Goal: Transaction & Acquisition: Purchase product/service

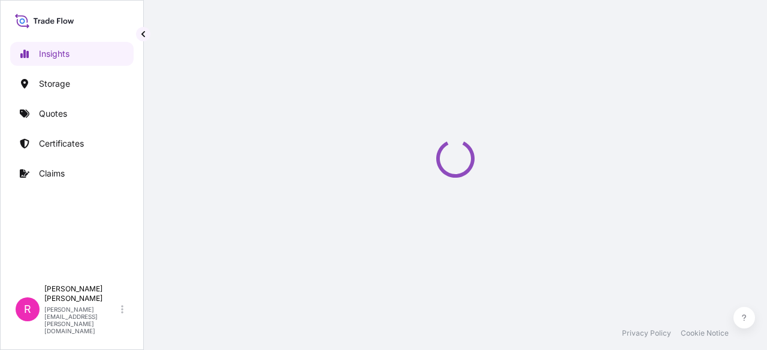
click at [110, 118] on link "Quotes" at bounding box center [71, 114] width 123 height 24
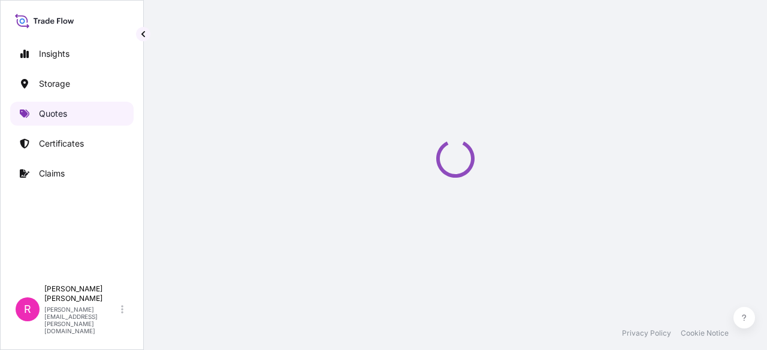
click at [110, 118] on link "Quotes" at bounding box center [71, 114] width 123 height 24
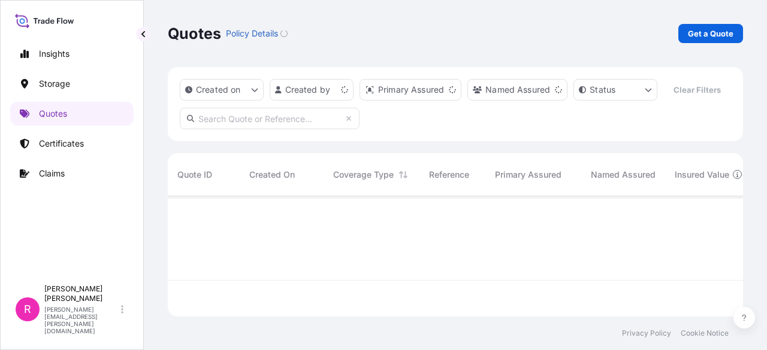
scroll to position [118, 565]
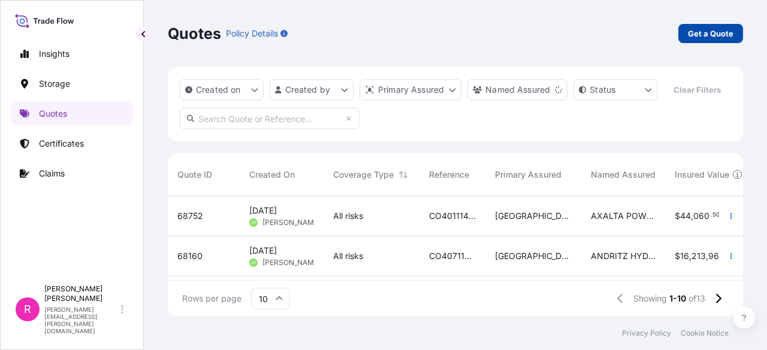
click at [713, 37] on p "Get a Quote" at bounding box center [711, 34] width 46 height 12
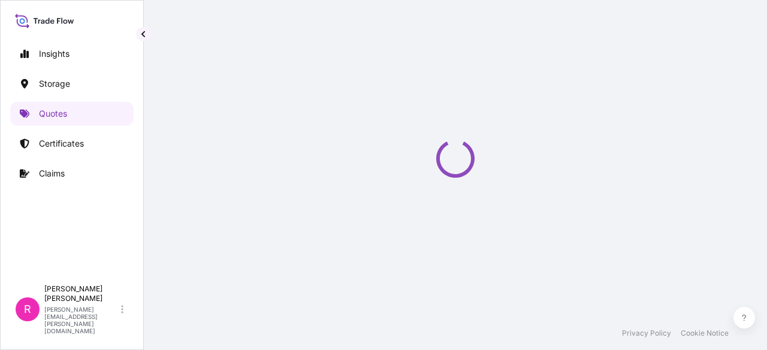
select select "Water"
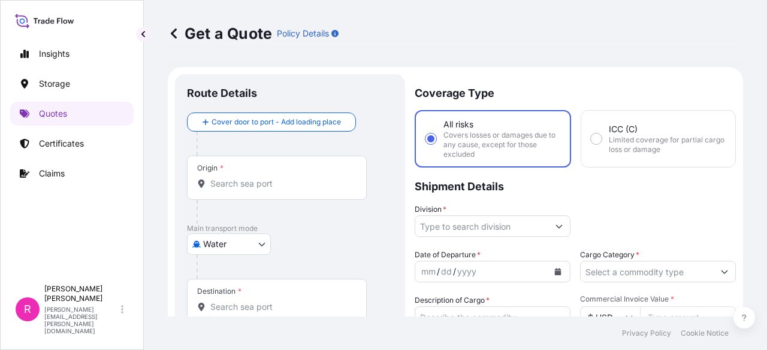
scroll to position [19, 0]
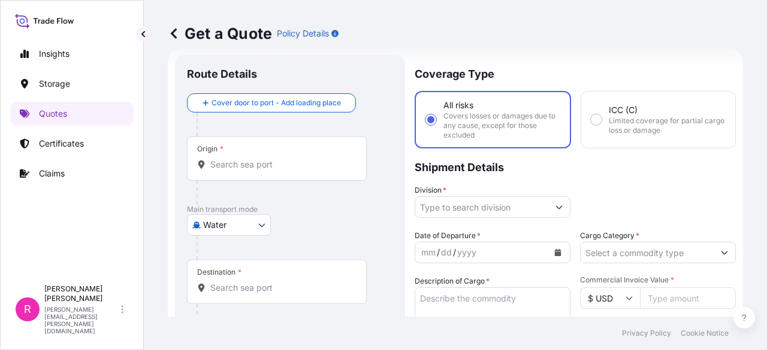
click at [318, 177] on div "Origin *" at bounding box center [277, 159] width 180 height 44
click at [318, 171] on input "Origin *" at bounding box center [280, 165] width 141 height 12
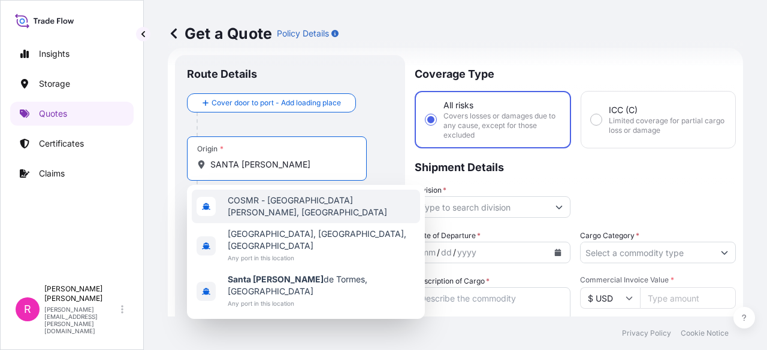
click at [295, 207] on span "COSMR - [GEOGRAPHIC_DATA][PERSON_NAME], [GEOGRAPHIC_DATA]" at bounding box center [321, 207] width 187 height 24
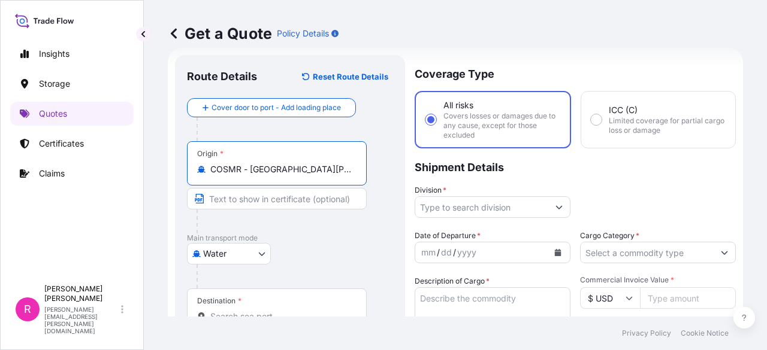
type input "COSMR - [GEOGRAPHIC_DATA][PERSON_NAME], [GEOGRAPHIC_DATA]"
click at [247, 303] on div "Destination *" at bounding box center [277, 311] width 180 height 44
click at [247, 311] on input "Destination *" at bounding box center [280, 317] width 141 height 12
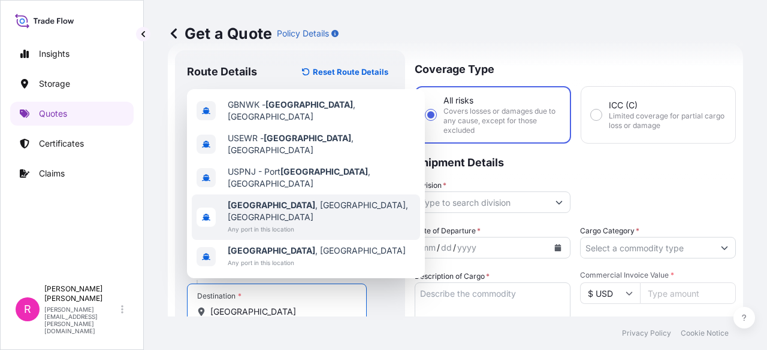
click at [316, 211] on div "[GEOGRAPHIC_DATA] , [GEOGRAPHIC_DATA], [GEOGRAPHIC_DATA] Any port in this locat…" at bounding box center [306, 218] width 228 height 46
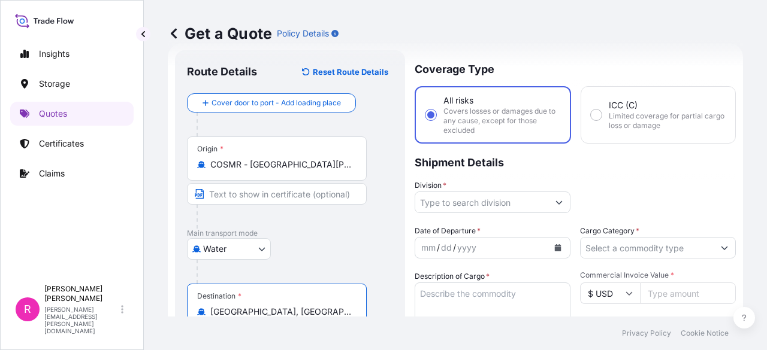
type input "[GEOGRAPHIC_DATA], [GEOGRAPHIC_DATA], [GEOGRAPHIC_DATA]"
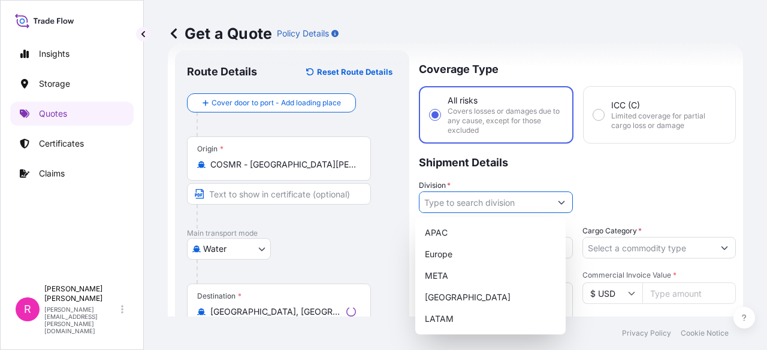
click at [467, 204] on input "Division *" at bounding box center [484, 203] width 131 height 22
click at [445, 320] on div "LATAM" at bounding box center [490, 320] width 141 height 22
type input "LATAM"
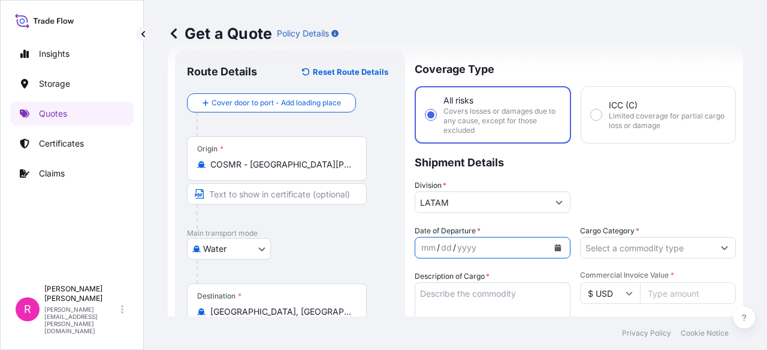
click at [555, 249] on icon "Calendar" at bounding box center [558, 247] width 7 height 7
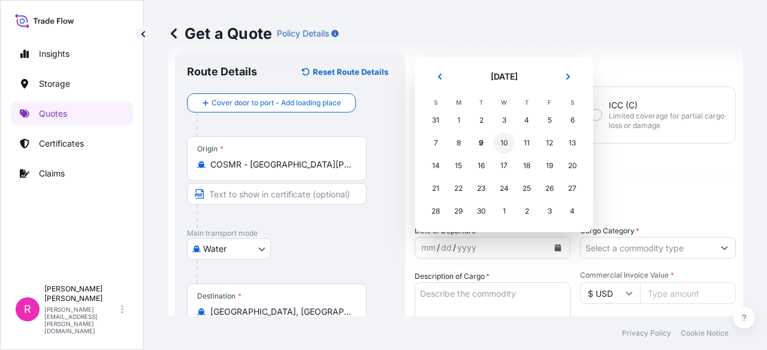
click at [497, 143] on div "10" at bounding box center [504, 143] width 22 height 22
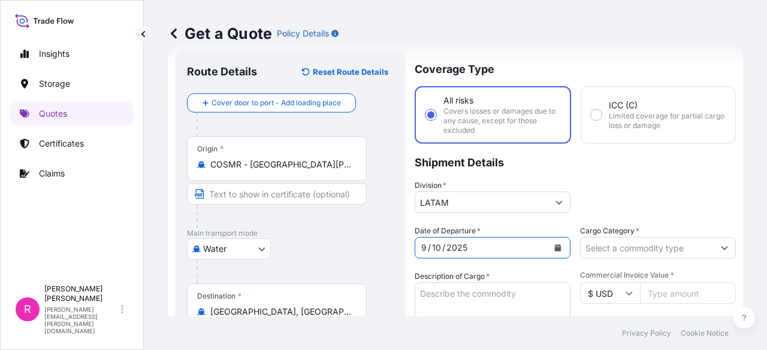
click at [580, 226] on label "Cargo Category *" at bounding box center [609, 231] width 59 height 12
click at [580, 237] on input "Cargo Category *" at bounding box center [646, 248] width 133 height 22
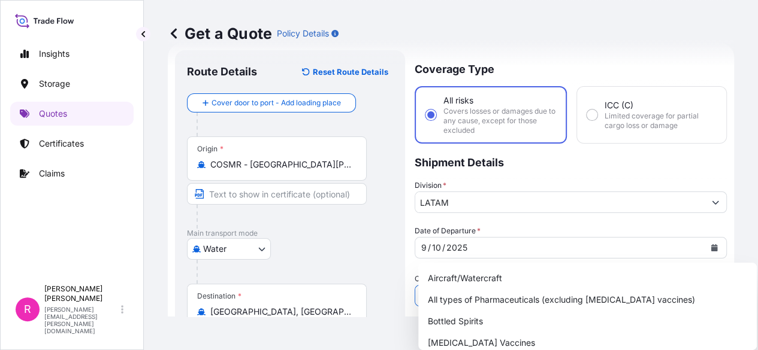
click at [592, 285] on input "Cargo Category *" at bounding box center [559, 296] width 289 height 22
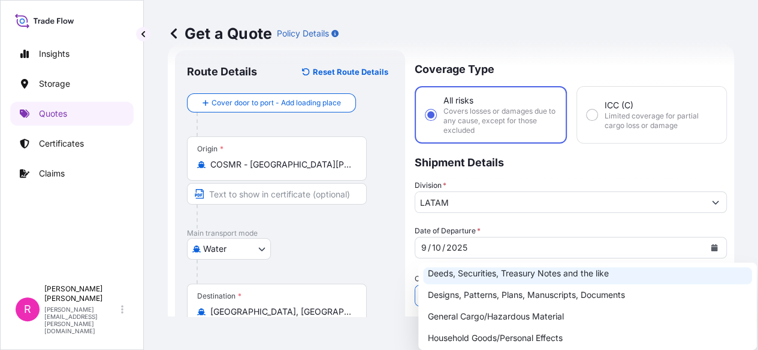
scroll to position [89, 0]
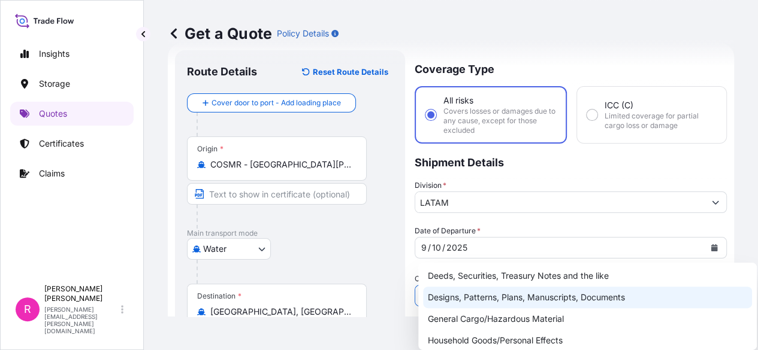
click at [508, 318] on div "General Cargo/Hazardous Material" at bounding box center [587, 320] width 329 height 22
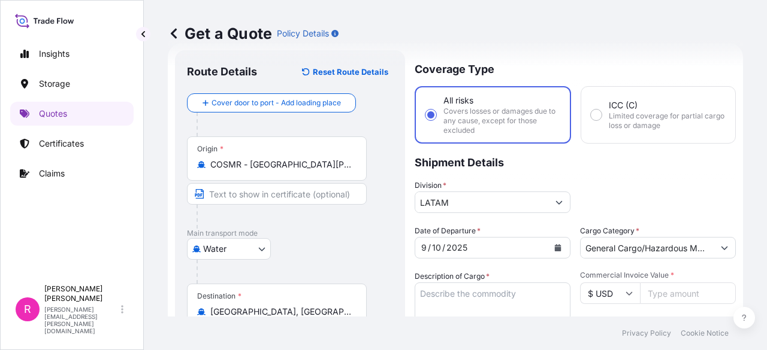
type input "Aircraft/Watercraft"
click at [439, 289] on textarea "Description of Cargo *" at bounding box center [493, 312] width 156 height 58
paste textarea "POWER TRANSFORMER"
type textarea "POWER TRANSFORMER"
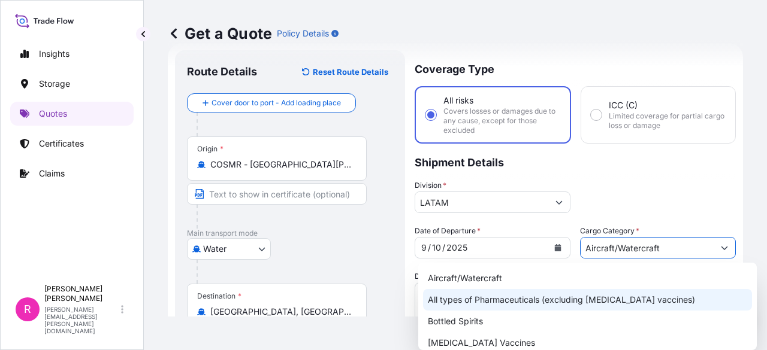
click at [665, 246] on input "Aircraft/Watercraft" at bounding box center [646, 248] width 133 height 22
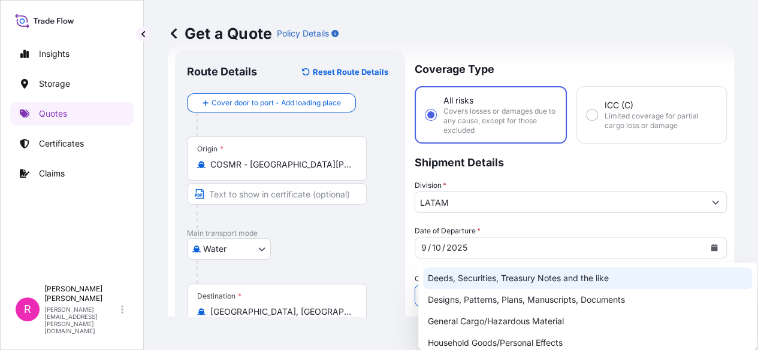
scroll to position [93, 0]
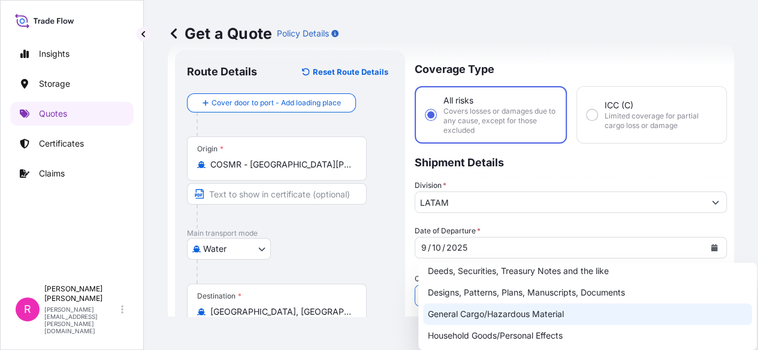
click at [527, 306] on div "General Cargo/Hazardous Material" at bounding box center [587, 315] width 329 height 22
type input "General Cargo/Hazardous Material"
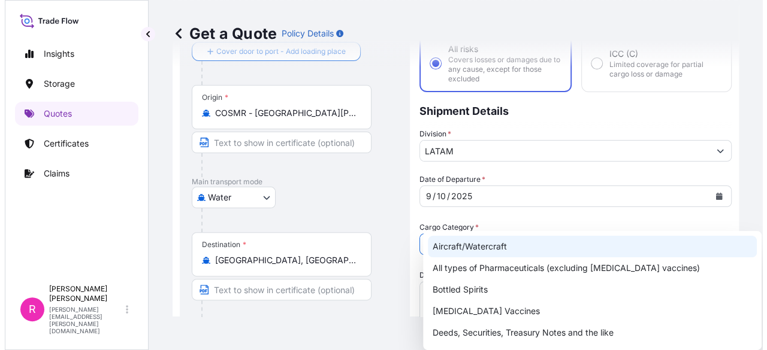
scroll to position [78, 0]
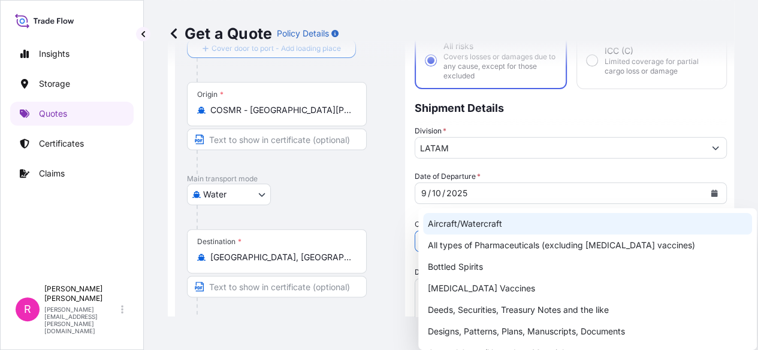
click at [652, 129] on div "Division * LATAM" at bounding box center [571, 142] width 312 height 34
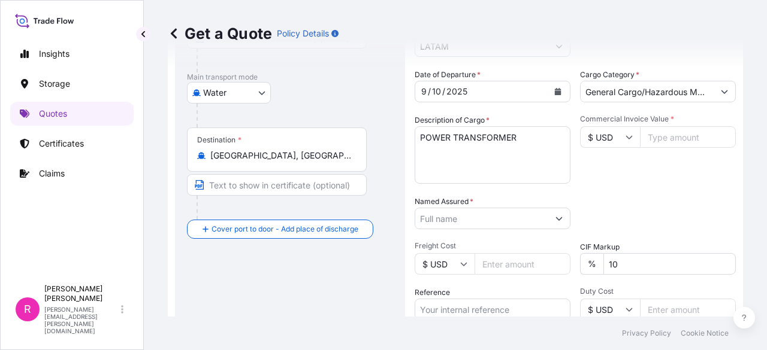
scroll to position [188, 0]
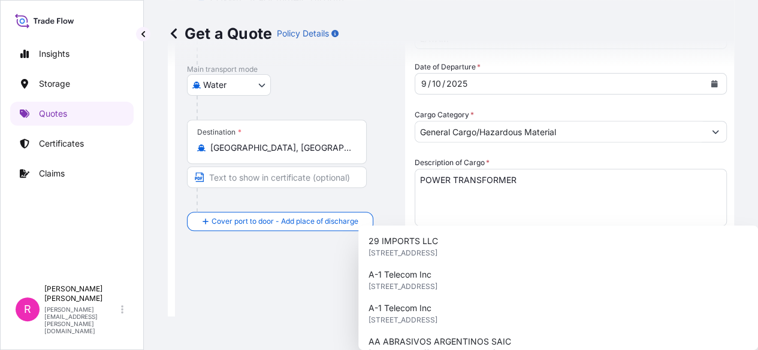
click at [470, 301] on input "Named Assured *" at bounding box center [559, 312] width 289 height 22
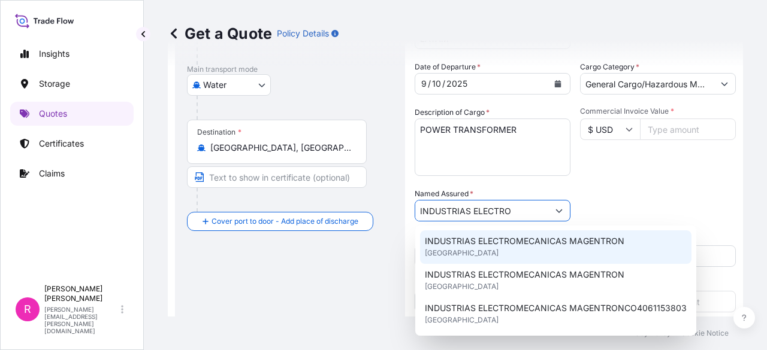
click at [462, 241] on span "INDUSTRIAS ELECTROMECANICAS MAGENTRON" at bounding box center [524, 241] width 199 height 12
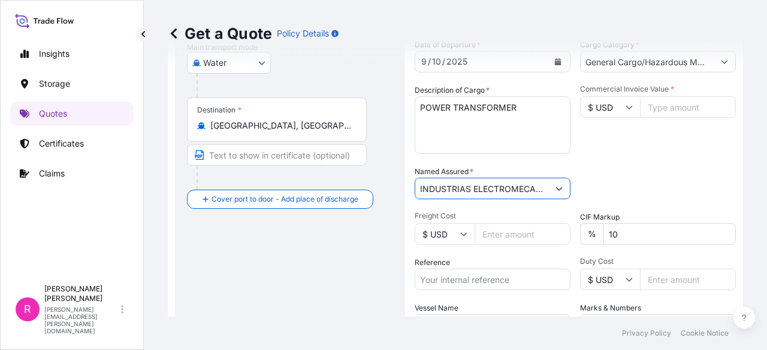
scroll to position [216, 0]
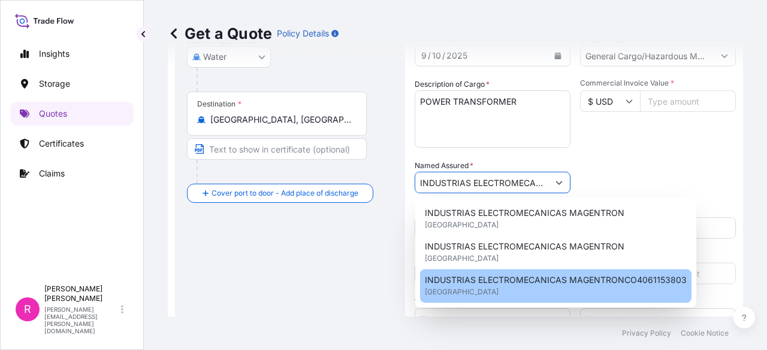
paste input "CO4061154212"
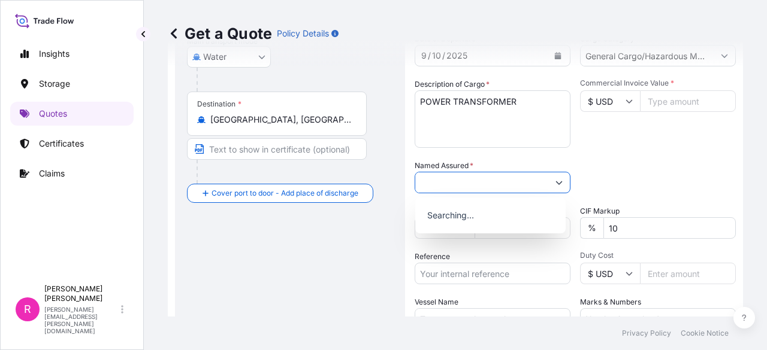
type input "INDUSTRIAS ELECTROMECANICAS MAGENTRONCO4061153803CO4061154212"
click at [500, 275] on input "Reference" at bounding box center [493, 274] width 156 height 22
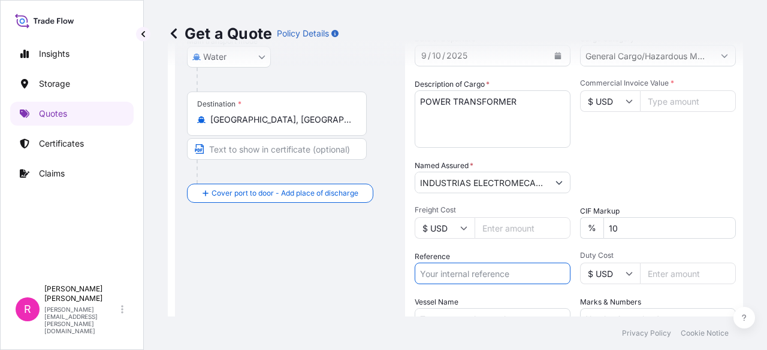
paste input "CO4061154212"
type input "CO4061154212"
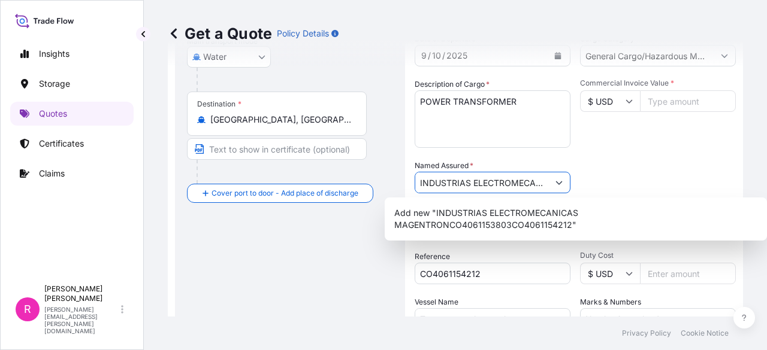
click at [513, 180] on input "INDUSTRIAS ELECTROMECANICAS MAGENTRONCO4061153803CO4061154212" at bounding box center [481, 183] width 133 height 22
click at [525, 180] on input "INDUSTRIAS ELECTROMECANICAS MAGENTRONCO4061153803CO4061154212" at bounding box center [481, 183] width 133 height 22
drag, startPoint x: 528, startPoint y: 180, endPoint x: 592, endPoint y: 189, distance: 64.6
click at [592, 189] on div "Date of Departure * [DATE] Cargo Category * General Cargo/Hazardous Material De…" at bounding box center [575, 181] width 321 height 297
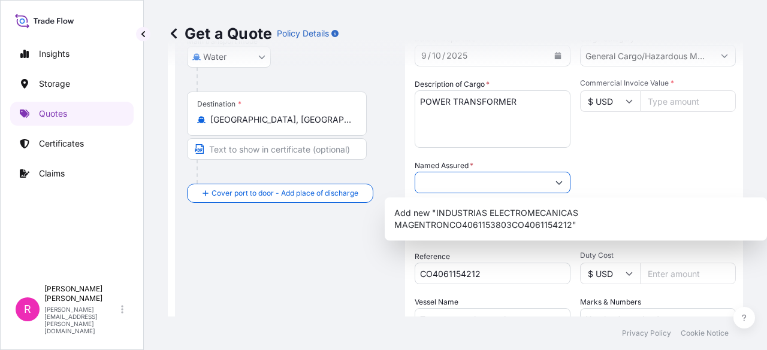
drag, startPoint x: 497, startPoint y: 187, endPoint x: 480, endPoint y: 183, distance: 17.2
click at [496, 187] on input "INDUSTRIAS ELECTROMECANICAS MAGENTRONCO4061153803CO4061154212" at bounding box center [481, 183] width 133 height 22
click at [430, 182] on input "INDUSTRIAS ELECTROMECANICAS MAGENTRONCO4061153803CO4061154212" at bounding box center [481, 183] width 133 height 22
drag, startPoint x: 421, startPoint y: 183, endPoint x: 563, endPoint y: 185, distance: 142.6
click at [562, 185] on div "INDUSTRIAS ELECTROMECANICAS MAGENTRONCO4061153803CO4061154212" at bounding box center [493, 183] width 156 height 22
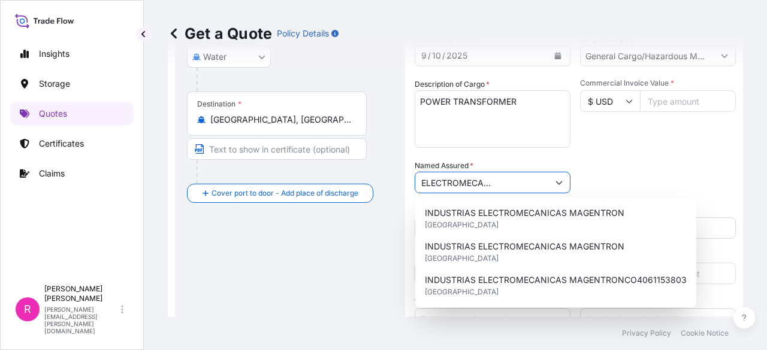
scroll to position [0, 55]
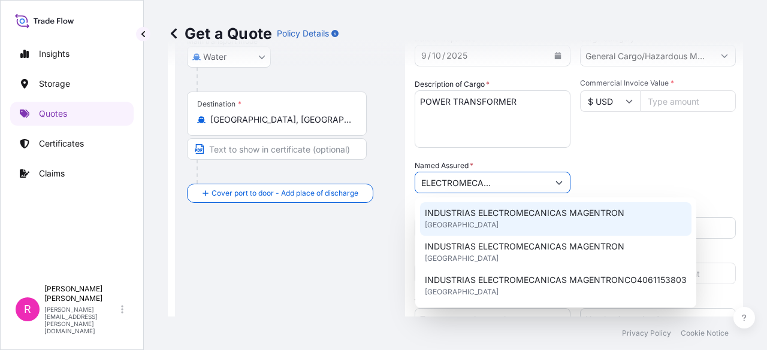
click at [547, 215] on span "INDUSTRIAS ELECTROMECANICAS MAGENTRON" at bounding box center [524, 213] width 199 height 12
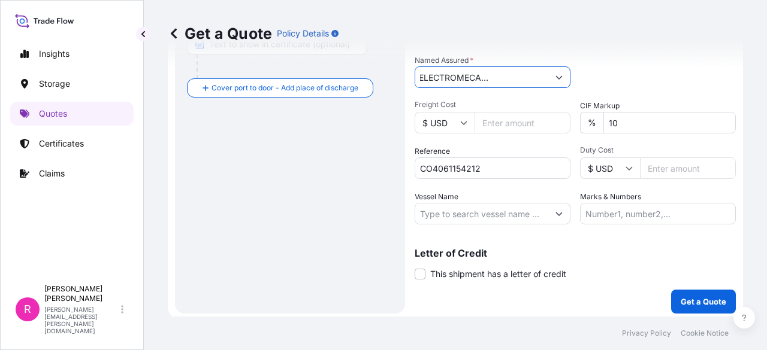
scroll to position [325, 0]
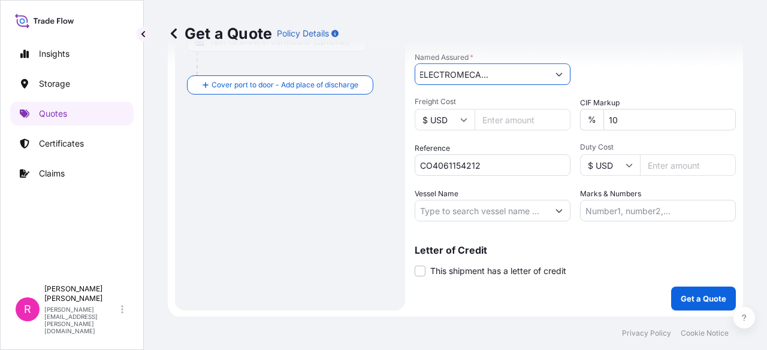
type input "INDUSTRIAS ELECTROMECANICAS MAGENTRON"
click at [498, 205] on input "Vessel Name" at bounding box center [481, 211] width 133 height 22
click at [447, 216] on input "Vessel Name" at bounding box center [481, 211] width 133 height 22
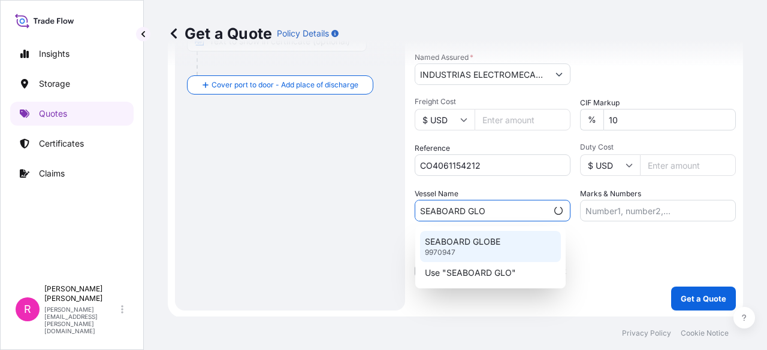
click at [503, 235] on div "SEABOARD GLOBE 9970947" at bounding box center [490, 246] width 141 height 31
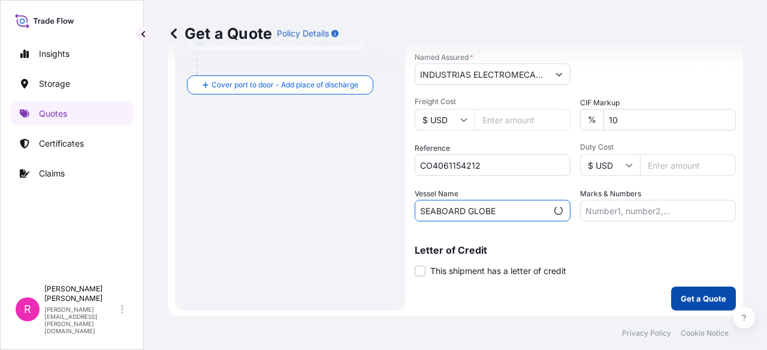
type input "SEABOARD GLOBE"
click at [680, 292] on button "Get a Quote" at bounding box center [703, 299] width 65 height 24
click at [686, 287] on button "Get a Quote" at bounding box center [703, 299] width 65 height 24
click at [695, 298] on p "Get a Quote" at bounding box center [704, 299] width 46 height 12
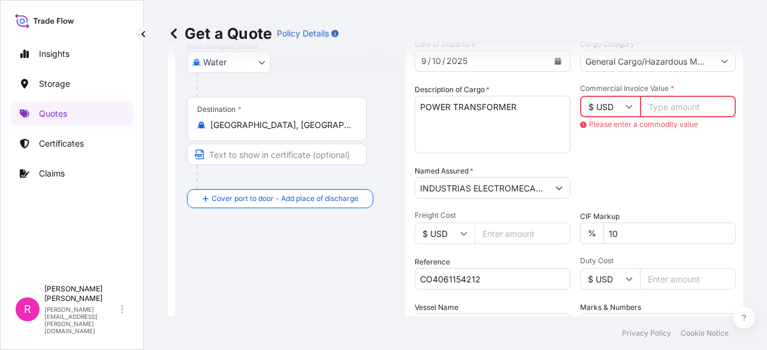
scroll to position [198, 0]
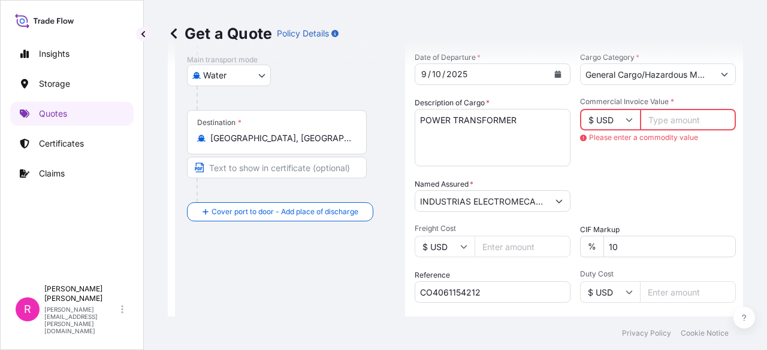
click at [672, 122] on input "Commercial Invoice Value *" at bounding box center [688, 120] width 96 height 22
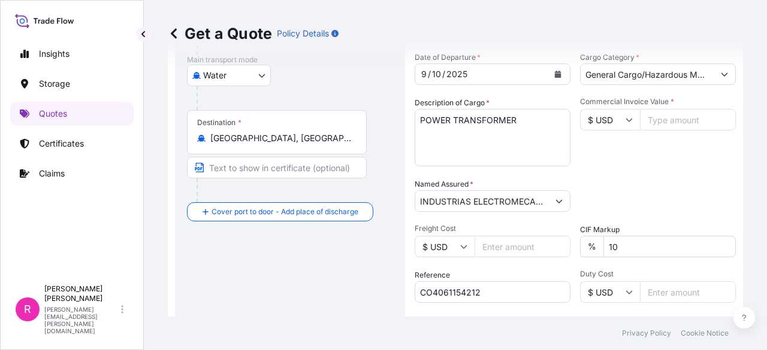
click at [655, 123] on input "Commercial Invoice Value *" at bounding box center [688, 120] width 96 height 22
type input "285163"
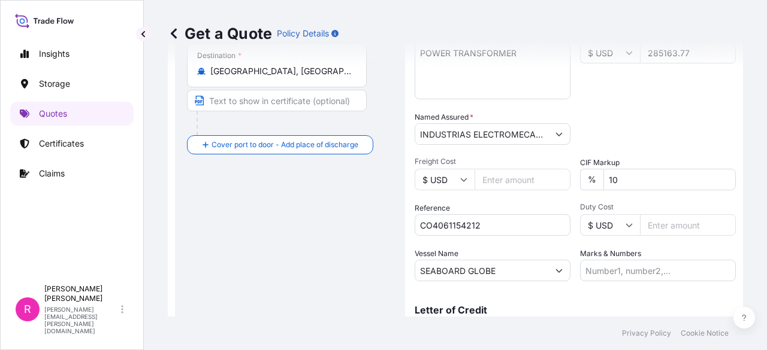
scroll to position [325, 0]
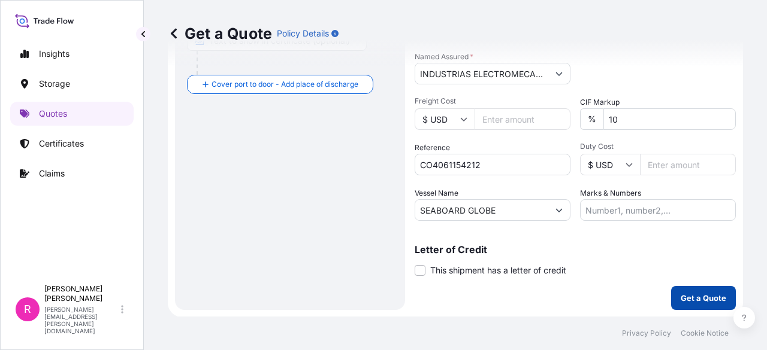
type input "285163.77"
click at [690, 289] on button "Get a Quote" at bounding box center [703, 298] width 65 height 24
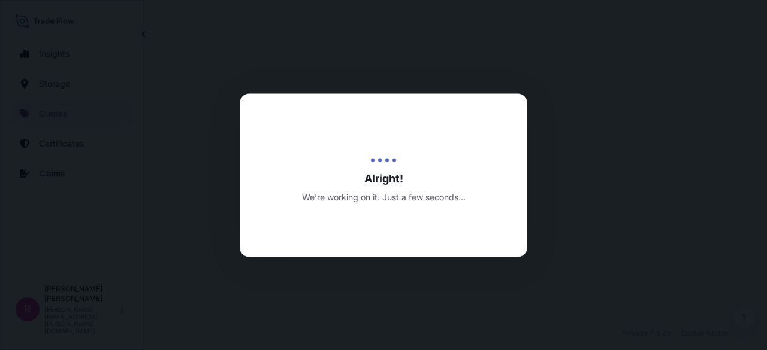
select select "Water"
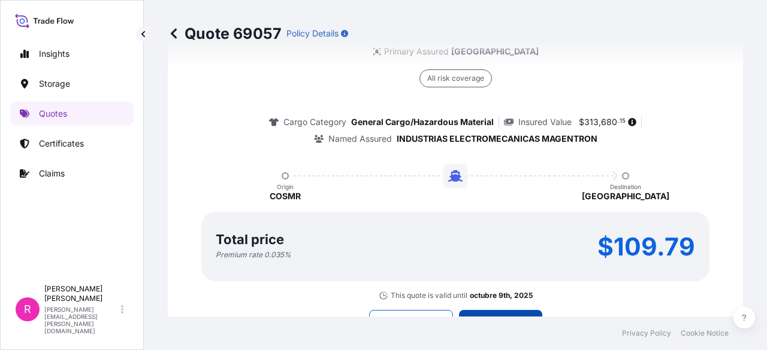
scroll to position [1915, 0]
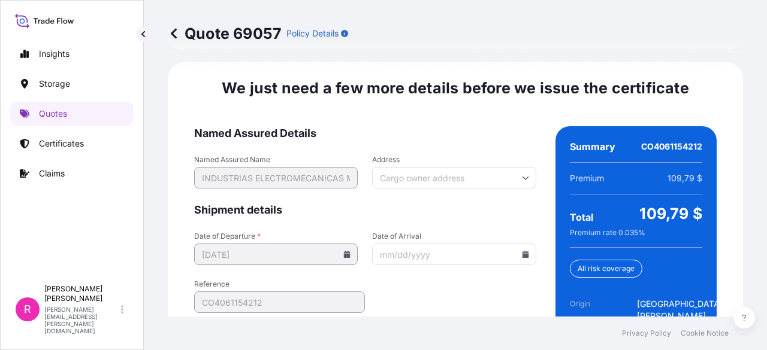
click at [514, 244] on input "Date of Arrival" at bounding box center [454, 255] width 164 height 22
click at [522, 251] on icon at bounding box center [525, 254] width 7 height 7
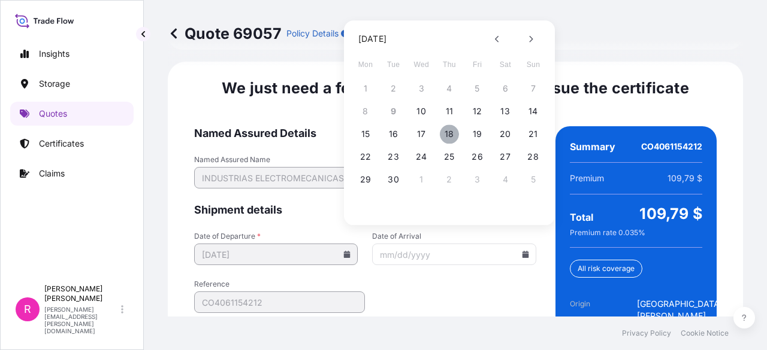
click at [446, 132] on button "18" at bounding box center [449, 134] width 19 height 19
type input "[DATE]"
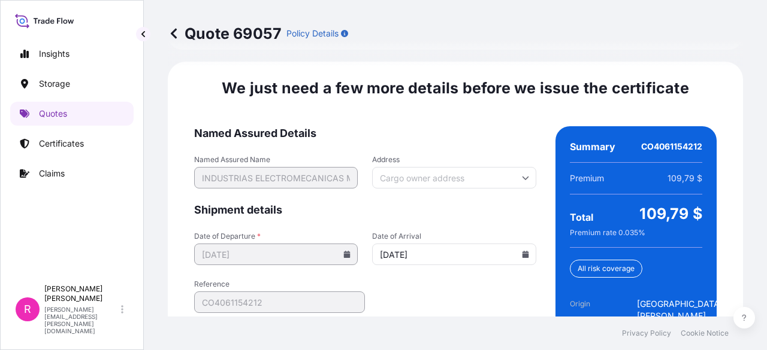
scroll to position [2008, 0]
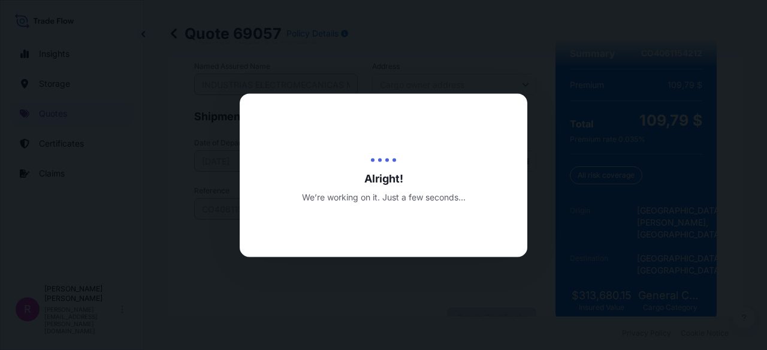
click at [543, 72] on div at bounding box center [383, 175] width 767 height 350
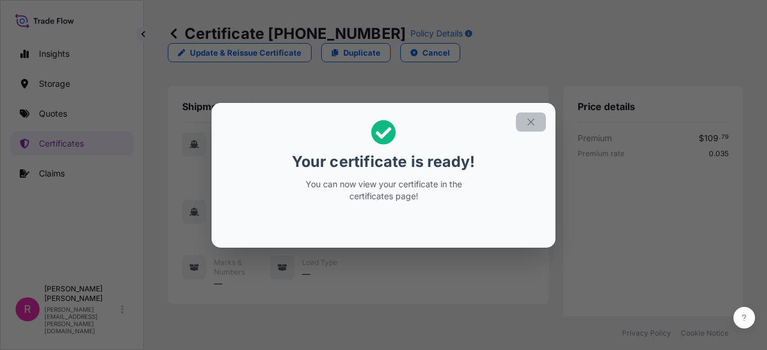
click at [537, 129] on button "button" at bounding box center [531, 122] width 30 height 19
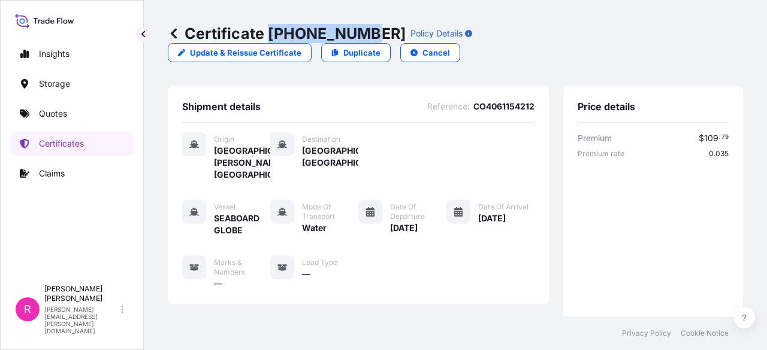
drag, startPoint x: 270, startPoint y: 37, endPoint x: 357, endPoint y: 34, distance: 87.5
click at [357, 34] on p "Certificate [PHONE_NUMBER]" at bounding box center [287, 33] width 238 height 19
copy p "[PHONE_NUMBER]"
click at [70, 123] on link "Quotes" at bounding box center [71, 114] width 123 height 24
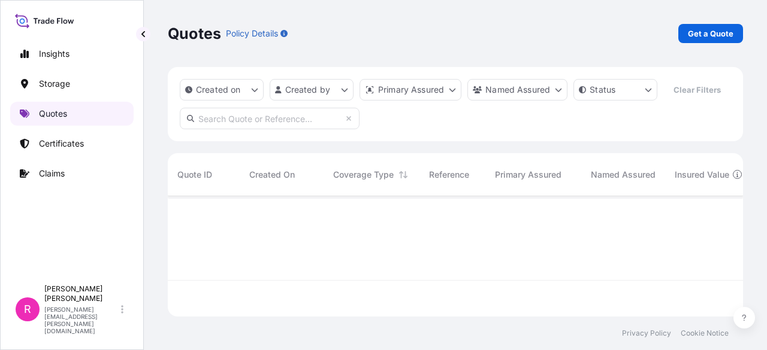
scroll to position [118, 565]
click at [706, 33] on p "Get a Quote" at bounding box center [711, 34] width 46 height 12
select select "Water"
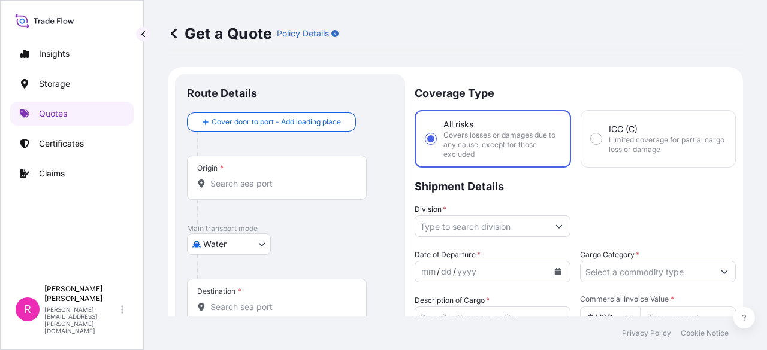
scroll to position [19, 0]
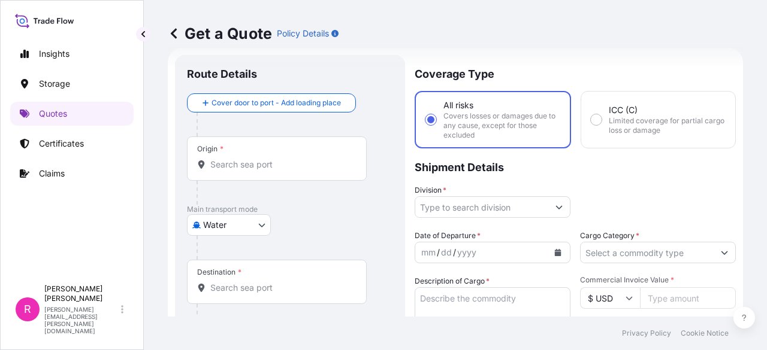
drag, startPoint x: 282, startPoint y: 151, endPoint x: 274, endPoint y: 162, distance: 13.3
click at [279, 155] on div "Origin *" at bounding box center [277, 159] width 180 height 44
click at [279, 159] on input "Origin *" at bounding box center [280, 165] width 141 height 12
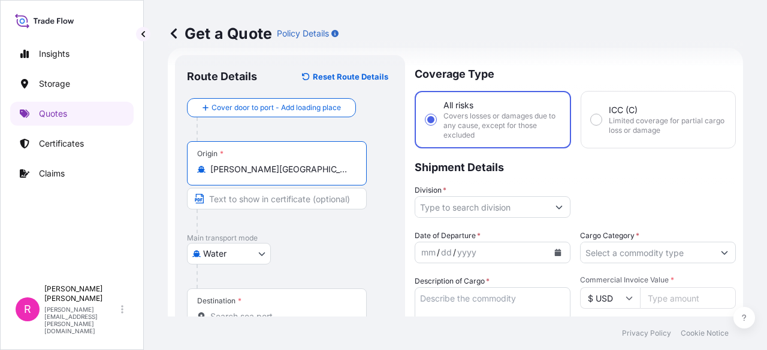
type input "[PERSON_NAME][GEOGRAPHIC_DATA], [GEOGRAPHIC_DATA]"
click at [280, 314] on input "Destination *" at bounding box center [280, 317] width 141 height 12
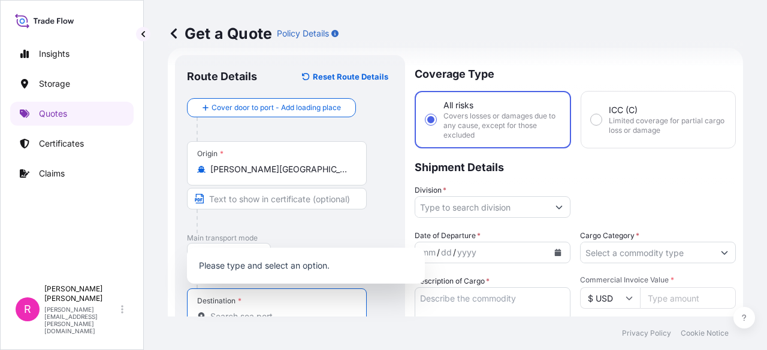
type input "C"
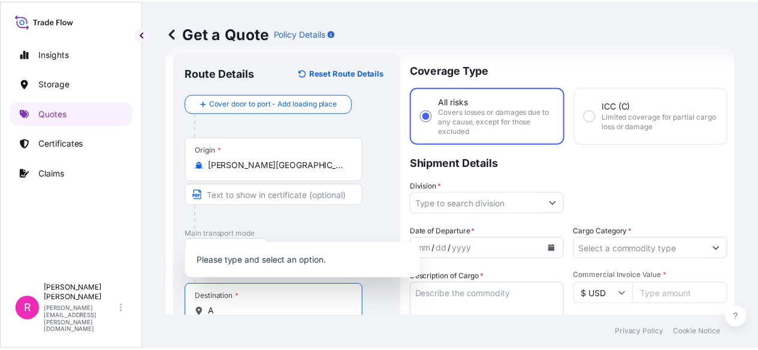
scroll to position [23, 0]
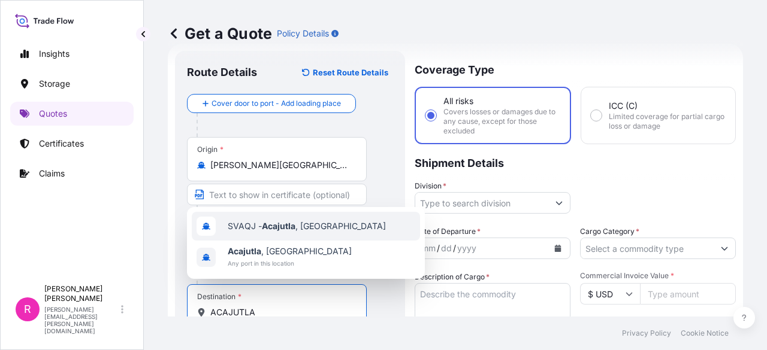
click at [312, 232] on span "SVAQJ - Acajutla , [GEOGRAPHIC_DATA]" at bounding box center [307, 226] width 158 height 12
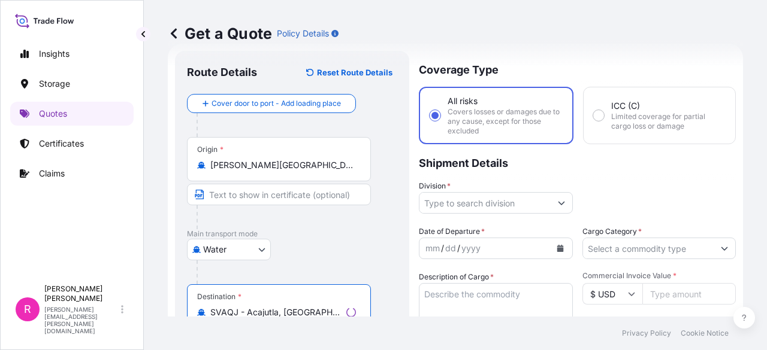
type input "SVAQJ - Acajutla, [GEOGRAPHIC_DATA]"
click at [498, 204] on input "Division *" at bounding box center [484, 203] width 131 height 22
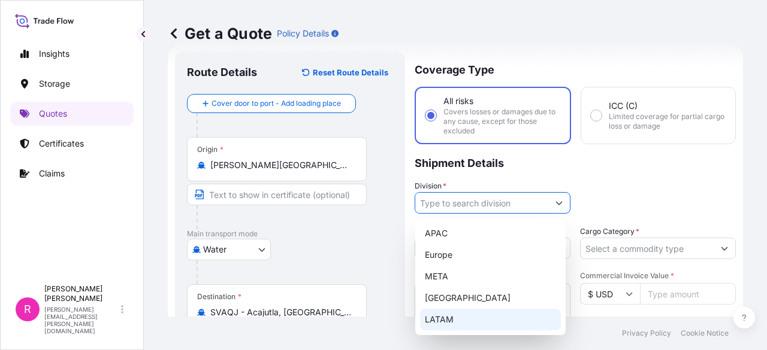
click at [455, 318] on div "LATAM" at bounding box center [490, 320] width 141 height 22
type input "LATAM"
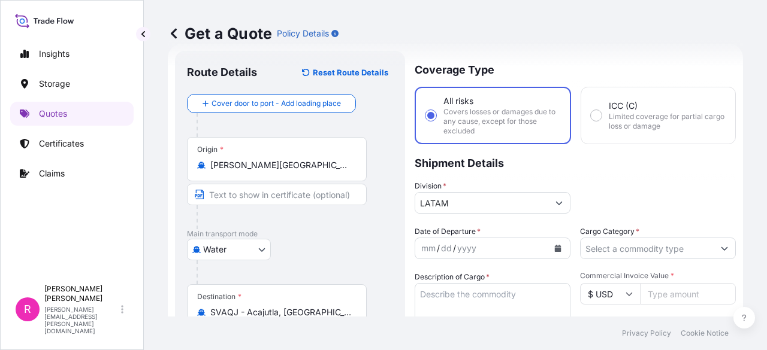
click at [704, 246] on div at bounding box center [658, 249] width 156 height 22
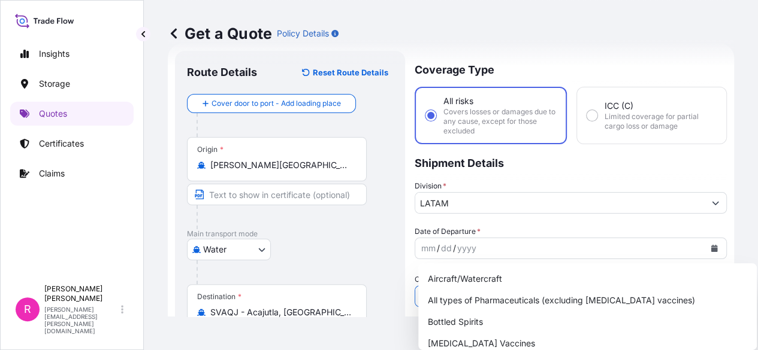
click at [710, 286] on button "Show suggestions" at bounding box center [715, 297] width 22 height 22
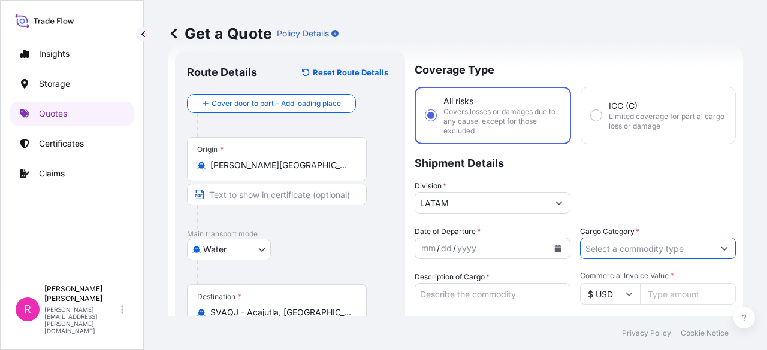
click at [713, 244] on button "Show suggestions" at bounding box center [724, 249] width 22 height 22
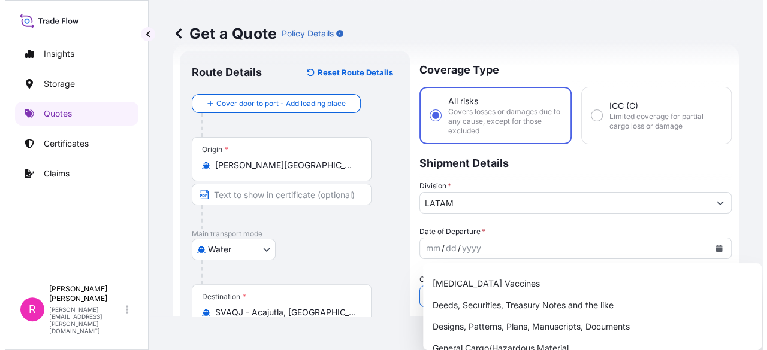
scroll to position [61, 0]
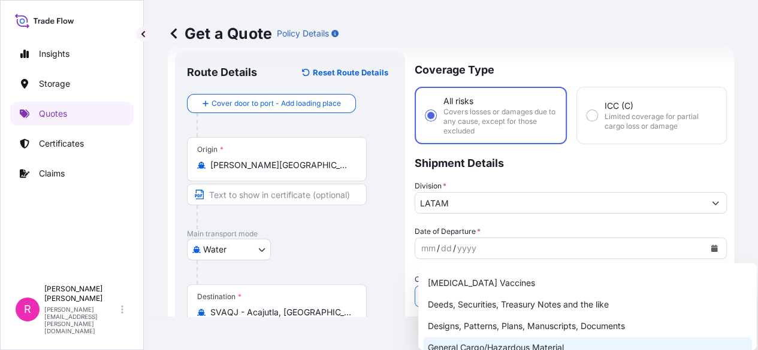
click at [543, 349] on div "General Cargo/Hazardous Material" at bounding box center [587, 348] width 329 height 22
type input "General Cargo/Hazardous Material"
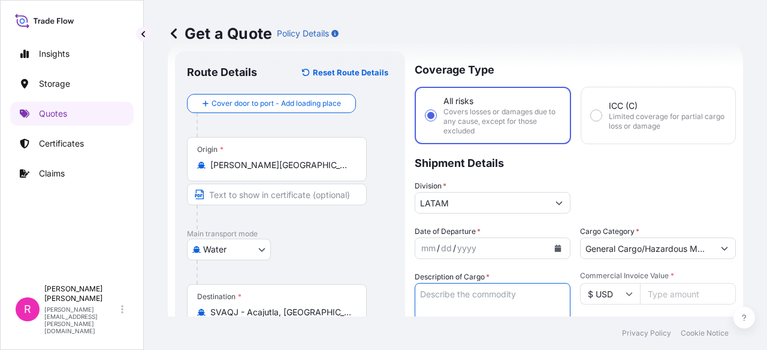
click at [460, 304] on textarea "Description of Cargo *" at bounding box center [493, 312] width 156 height 58
drag, startPoint x: 478, startPoint y: 298, endPoint x: 377, endPoint y: 298, distance: 100.6
click at [377, 298] on form "Route Details Reset Route Details Cover door to port - Add loading place Place …" at bounding box center [455, 332] width 575 height 576
paste textarea "ER TRANSFORMER"
type textarea "POWER TRANSFORMER"
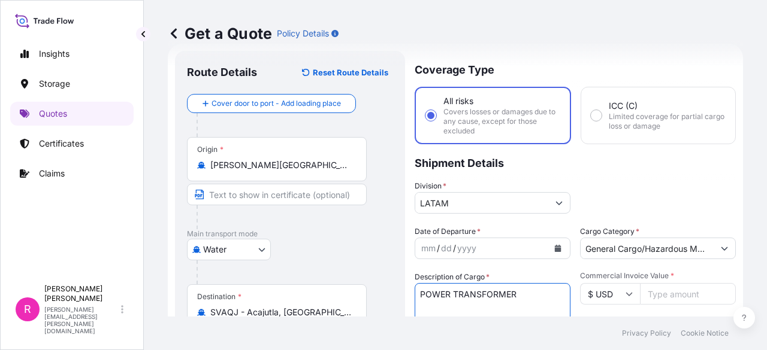
click at [655, 286] on input "Commercial Invoice Value *" at bounding box center [688, 294] width 96 height 22
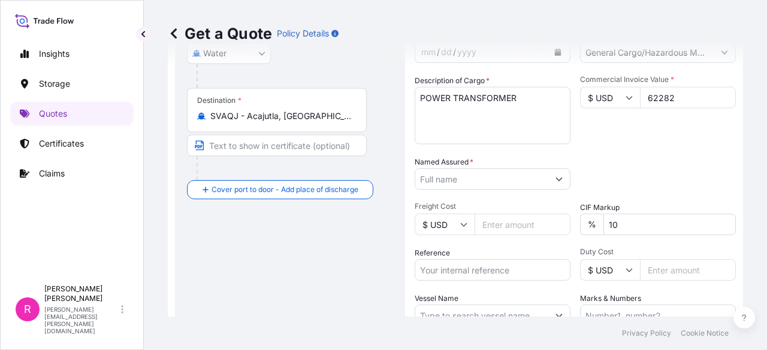
scroll to position [222, 0]
type input "62282"
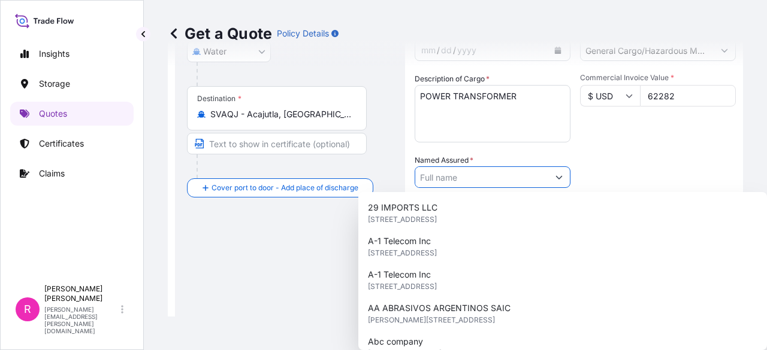
click at [470, 176] on input "Named Assured *" at bounding box center [481, 178] width 133 height 22
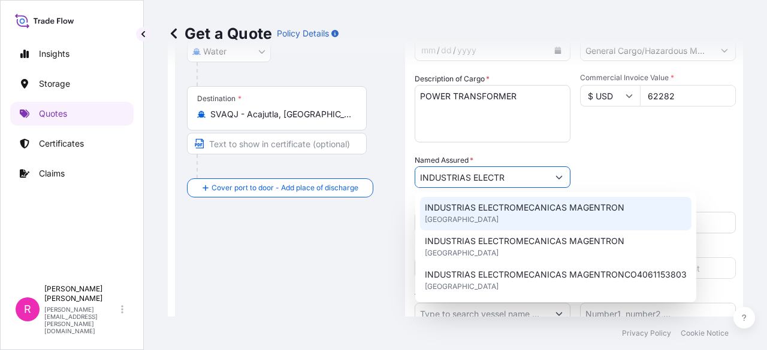
click at [508, 212] on span "INDUSTRIAS ELECTROMECANICAS MAGENTRON" at bounding box center [524, 208] width 199 height 12
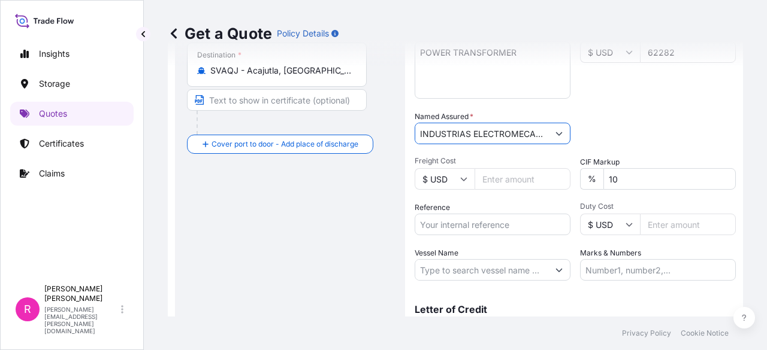
scroll to position [274, 0]
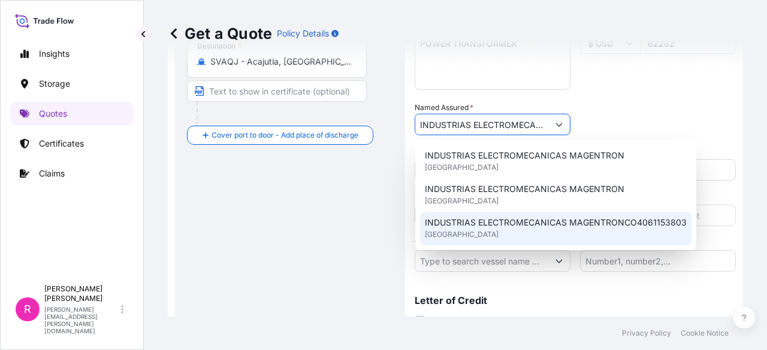
click at [488, 212] on div "INDUSTRIAS ELECTROMECANICAS MAGENTRONCO4061153803 [GEOGRAPHIC_DATA]" at bounding box center [555, 229] width 271 height 34
type input "INDUSTRIAS ELECTROMECANICAS MAGENTRONCO4061153803"
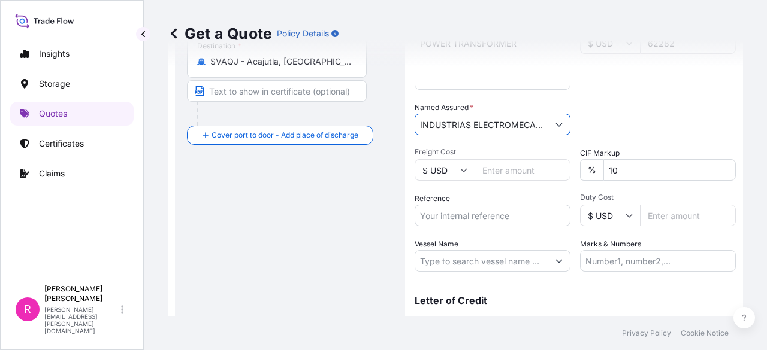
click at [450, 217] on input "Reference" at bounding box center [493, 216] width 156 height 22
paste input "CO4061154084"
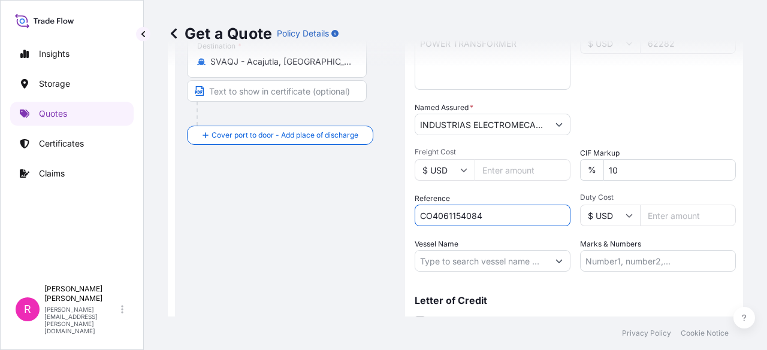
type input "CO4061154084"
click at [497, 252] on input "Vessel Name" at bounding box center [481, 261] width 133 height 22
click at [484, 257] on input "Vessel Name" at bounding box center [481, 261] width 133 height 22
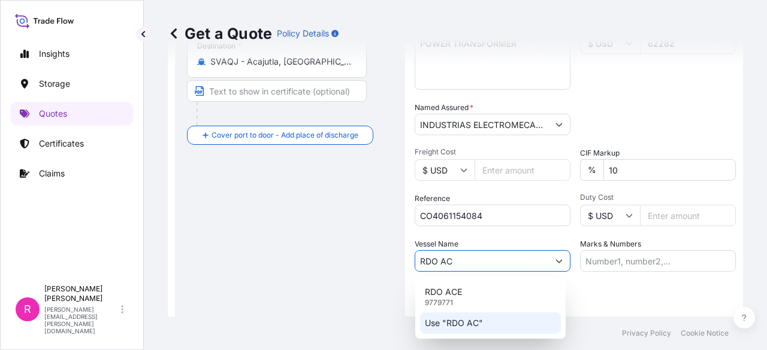
click at [498, 299] on div "RDO ACE 9779771" at bounding box center [490, 297] width 141 height 31
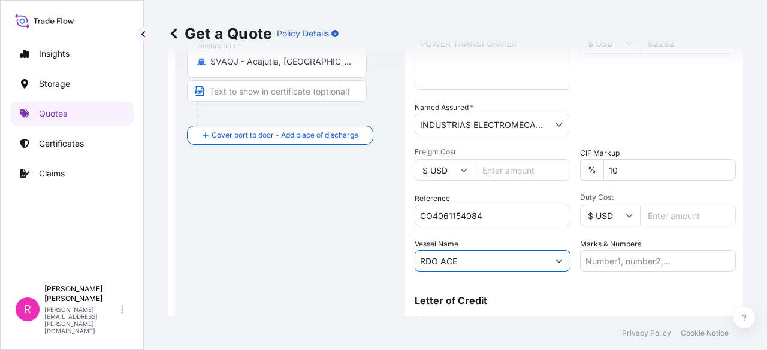
scroll to position [325, 0]
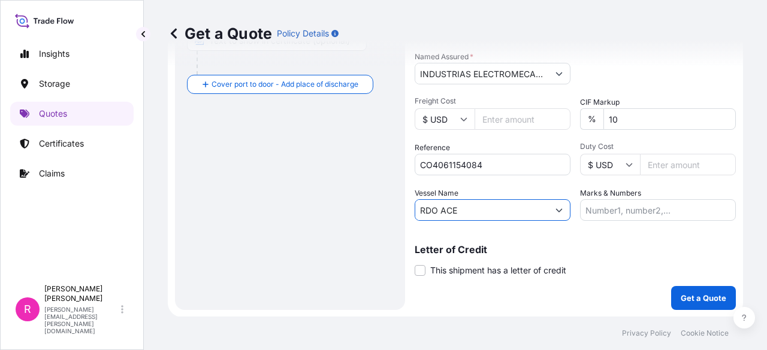
type input "RDO ACE"
drag, startPoint x: 678, startPoint y: 282, endPoint x: 677, endPoint y: 290, distance: 8.5
click at [678, 283] on div "Coverage Type All risks Covers losses or damages due to any cause, except for t…" at bounding box center [575, 29] width 321 height 561
click at [677, 290] on button "Get a Quote" at bounding box center [703, 298] width 65 height 24
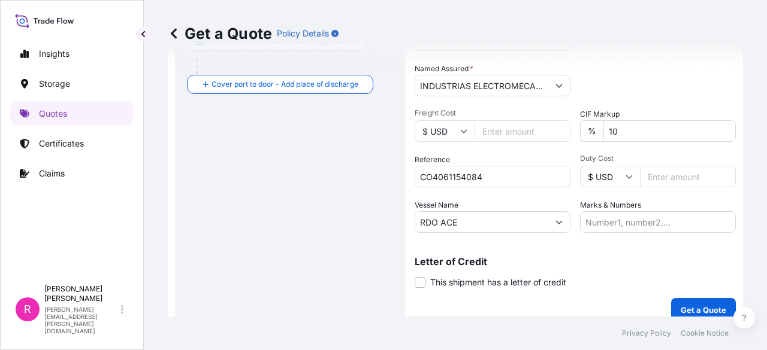
drag, startPoint x: 685, startPoint y: 292, endPoint x: 685, endPoint y: 299, distance: 6.6
click at [685, 295] on div "Coverage Type All risks Covers losses or damages due to any cause, except for t…" at bounding box center [575, 35] width 321 height 573
click at [685, 300] on button "Get a Quote" at bounding box center [703, 310] width 65 height 24
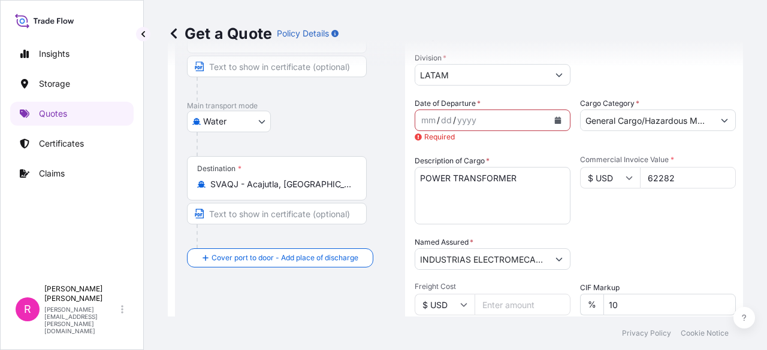
scroll to position [137, 0]
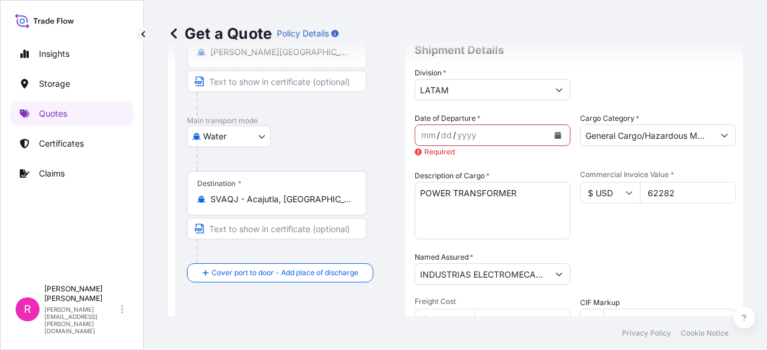
click at [555, 133] on icon "Calendar" at bounding box center [558, 135] width 7 height 7
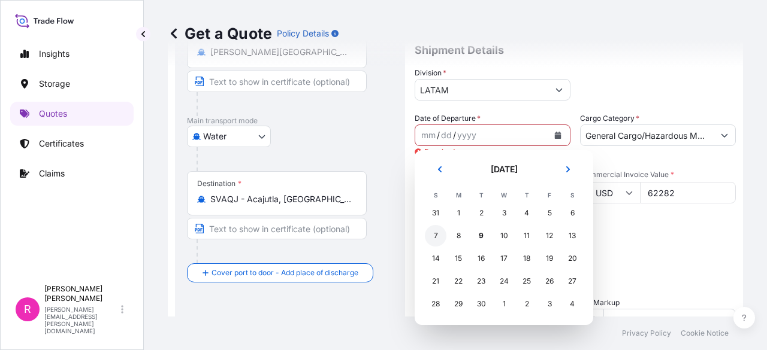
click at [436, 238] on div "7" at bounding box center [436, 236] width 22 height 22
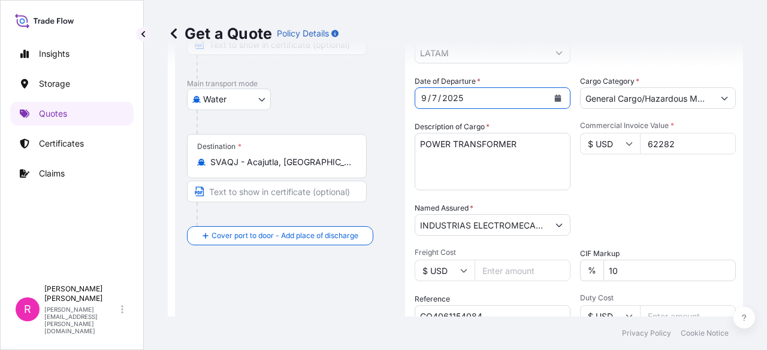
scroll to position [325, 0]
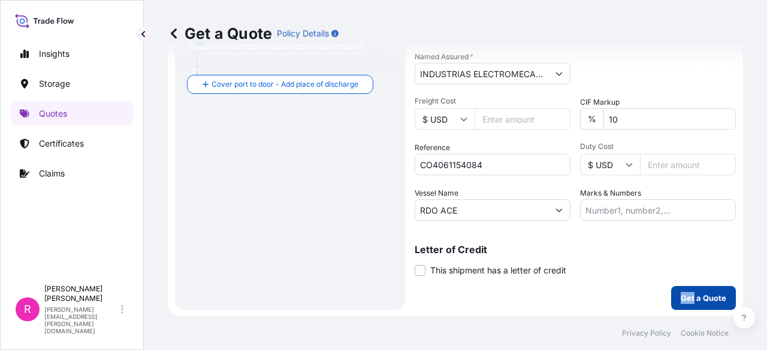
click at [687, 305] on button "Get a Quote" at bounding box center [703, 298] width 65 height 24
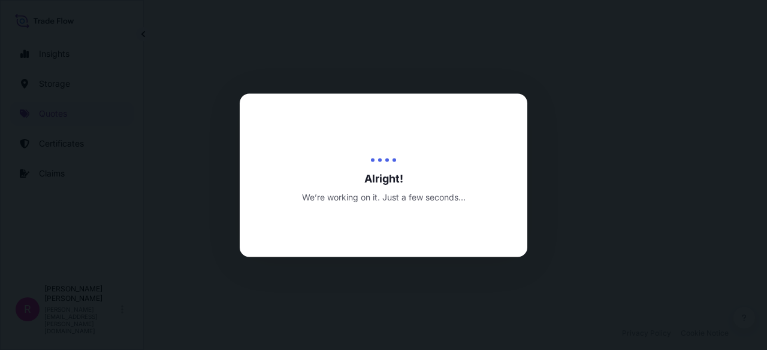
select select "Water"
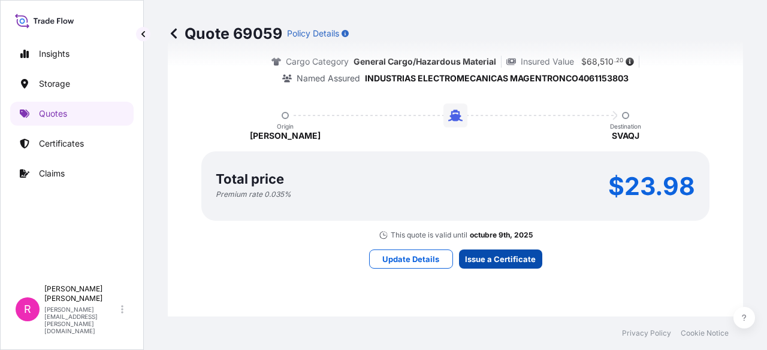
scroll to position [1915, 0]
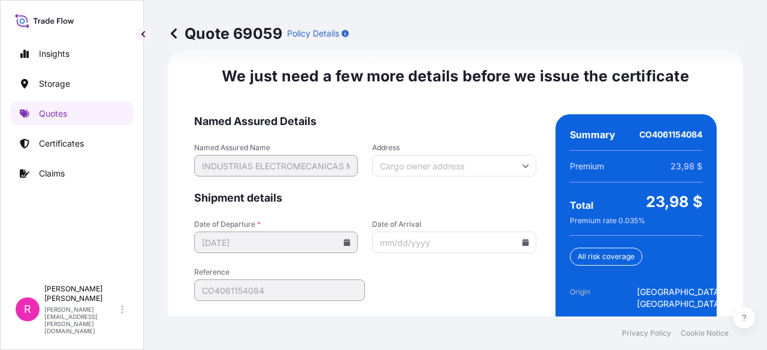
drag, startPoint x: 517, startPoint y: 235, endPoint x: 519, endPoint y: 242, distance: 7.4
click at [518, 235] on input "Date of Arrival" at bounding box center [454, 243] width 164 height 22
click at [519, 246] on input "Date of Arrival" at bounding box center [454, 243] width 164 height 22
drag, startPoint x: 527, startPoint y: 237, endPoint x: 516, endPoint y: 239, distance: 11.0
click at [520, 237] on div at bounding box center [454, 243] width 164 height 22
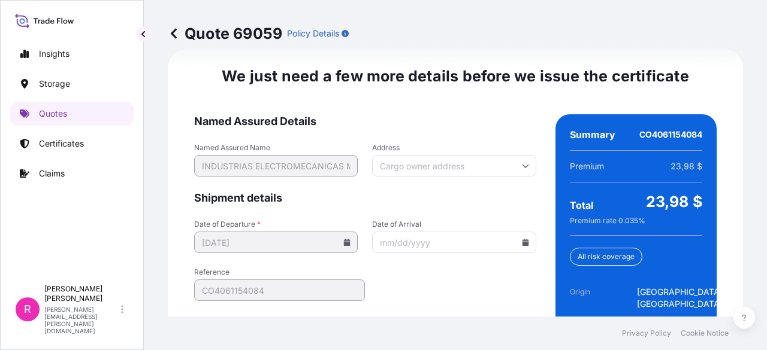
click at [522, 239] on icon at bounding box center [525, 242] width 7 height 7
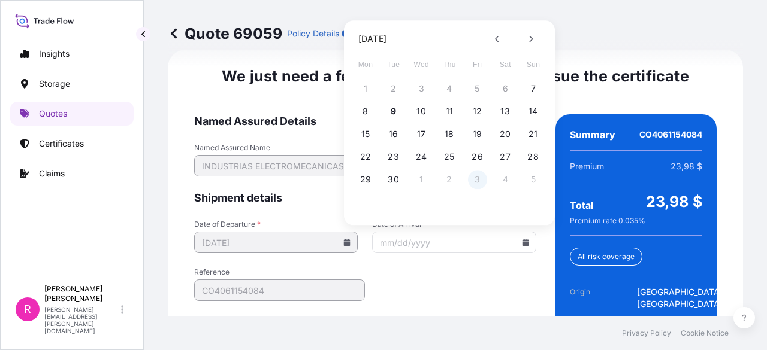
click at [474, 180] on button "3" at bounding box center [477, 179] width 19 height 19
type input "[DATE]"
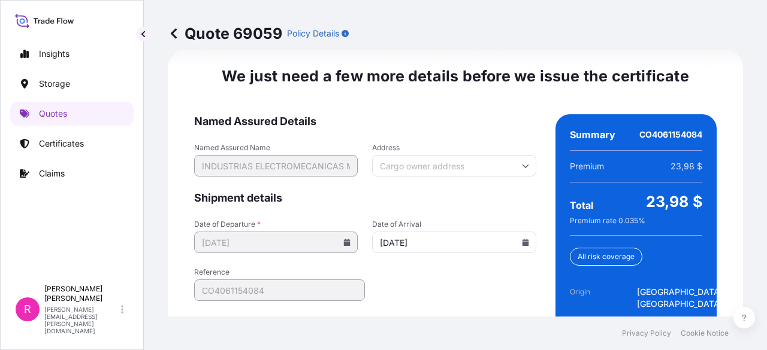
scroll to position [2008, 0]
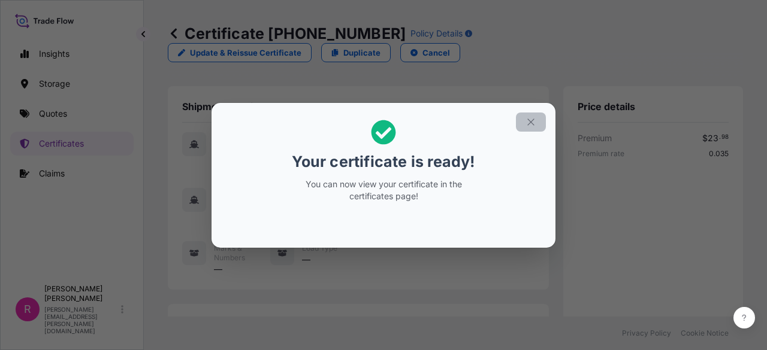
click at [533, 118] on icon "button" at bounding box center [530, 122] width 11 height 11
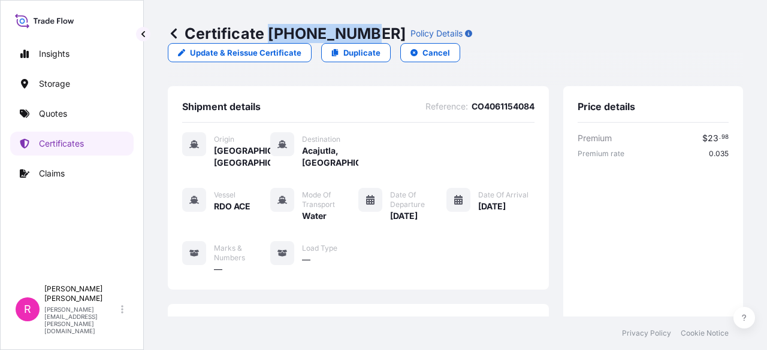
drag, startPoint x: 271, startPoint y: 31, endPoint x: 322, endPoint y: 26, distance: 51.7
click at [356, 35] on p "Certificate [PHONE_NUMBER]" at bounding box center [287, 33] width 238 height 19
copy p "[PHONE_NUMBER]"
click at [61, 125] on link "Quotes" at bounding box center [71, 114] width 123 height 24
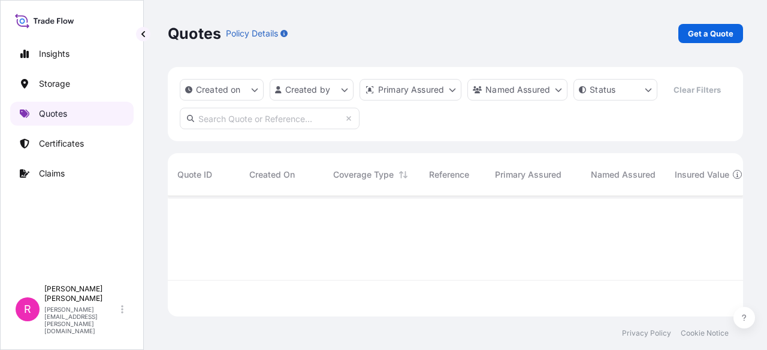
scroll to position [118, 565]
click at [683, 43] on div "Quotes Policy Details Get a Quote" at bounding box center [455, 33] width 575 height 67
click at [688, 38] on link "Get a Quote" at bounding box center [710, 33] width 65 height 19
select select "Water"
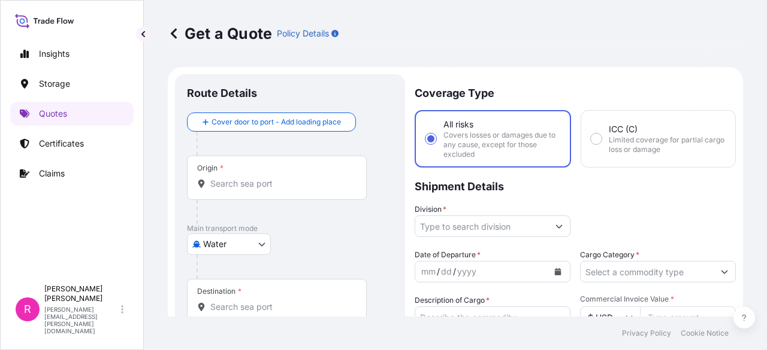
scroll to position [19, 0]
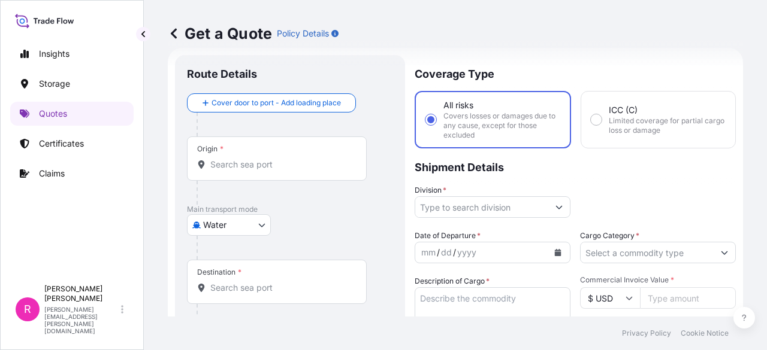
click at [301, 149] on div "Origin *" at bounding box center [277, 159] width 180 height 44
click at [301, 159] on input "Origin *" at bounding box center [280, 165] width 141 height 12
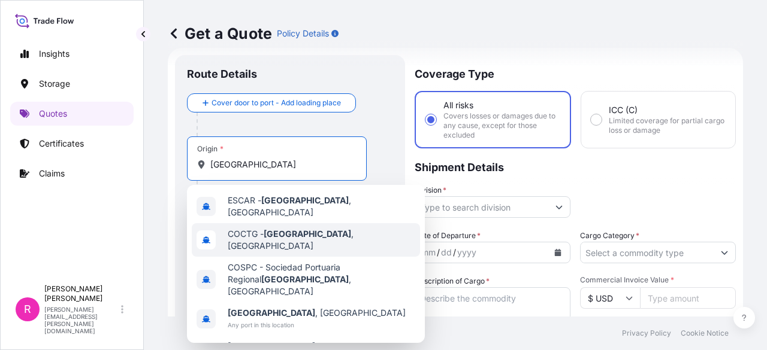
click at [332, 232] on span "COCTG - [GEOGRAPHIC_DATA] , [GEOGRAPHIC_DATA]" at bounding box center [321, 240] width 187 height 24
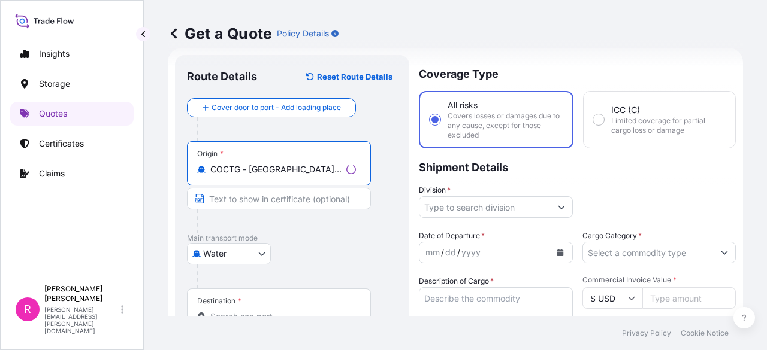
type input "COCTG - [GEOGRAPHIC_DATA], [GEOGRAPHIC_DATA]"
click at [258, 315] on input "Destination *" at bounding box center [283, 317] width 146 height 12
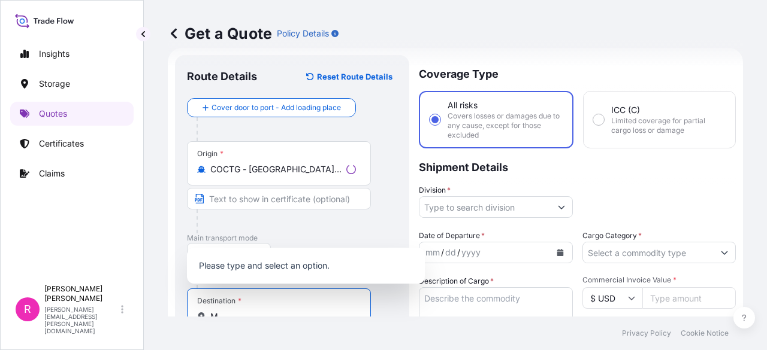
scroll to position [23, 0]
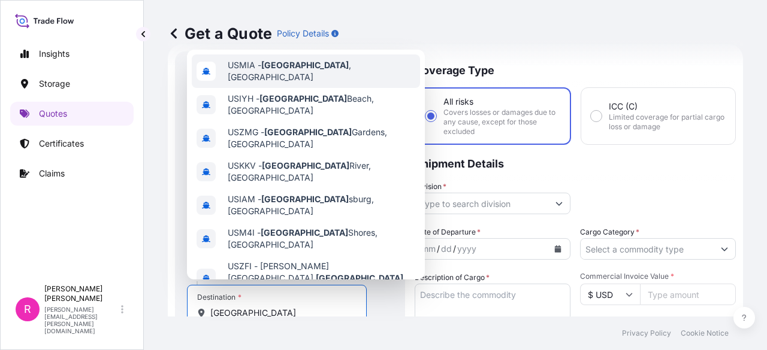
click at [301, 80] on div "USMIA - [GEOGRAPHIC_DATA] , [GEOGRAPHIC_DATA]" at bounding box center [306, 72] width 228 height 34
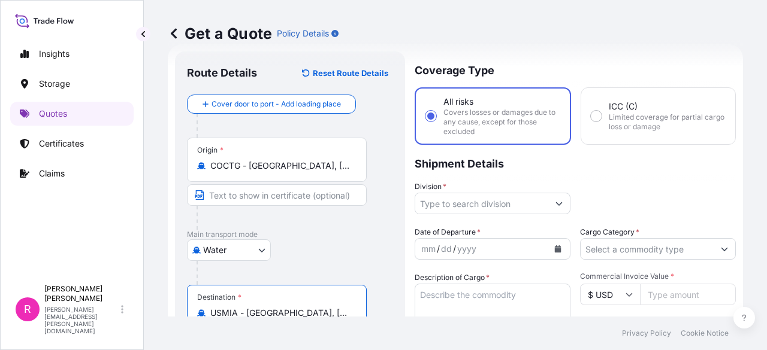
type input "USMIA - [GEOGRAPHIC_DATA], [GEOGRAPHIC_DATA]"
drag, startPoint x: 476, startPoint y: 195, endPoint x: 475, endPoint y: 204, distance: 9.0
click at [476, 196] on input "Division *" at bounding box center [481, 204] width 133 height 22
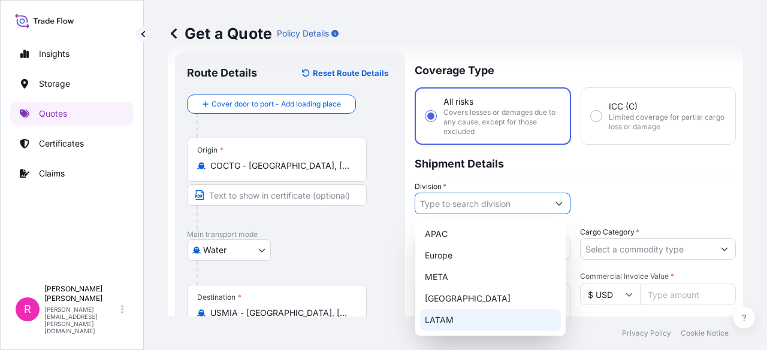
click at [430, 323] on div "LATAM" at bounding box center [490, 321] width 141 height 22
type input "LATAM"
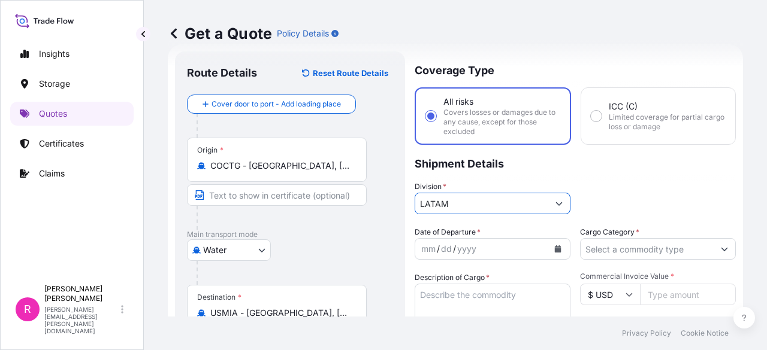
click at [555, 250] on icon "Calendar" at bounding box center [558, 249] width 7 height 7
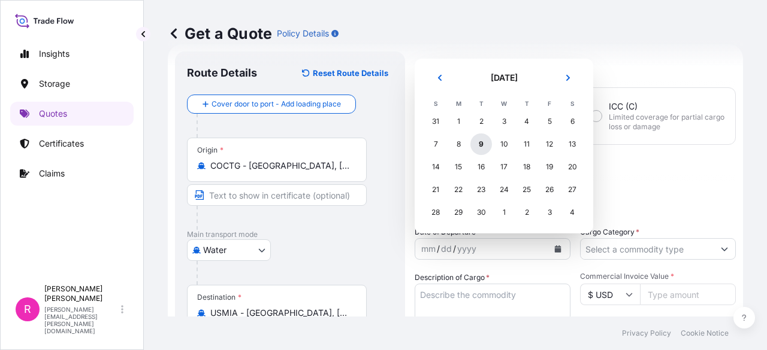
click at [483, 152] on div "9" at bounding box center [481, 145] width 22 height 22
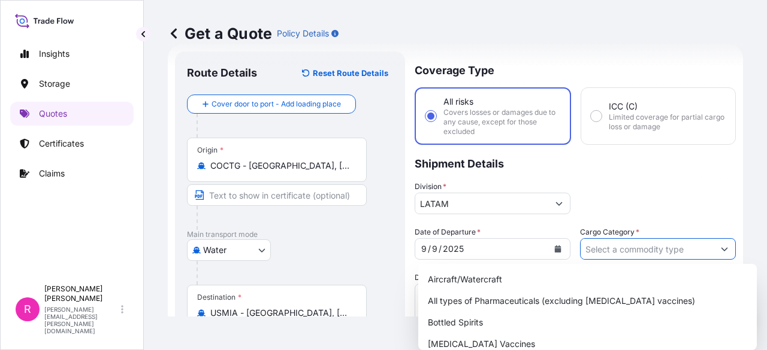
click at [655, 255] on input "Cargo Category *" at bounding box center [646, 249] width 133 height 22
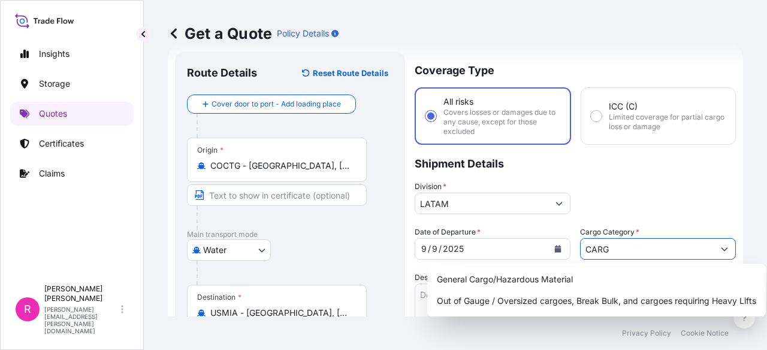
click at [567, 274] on div "General Cargo/Hazardous Material" at bounding box center [596, 280] width 329 height 22
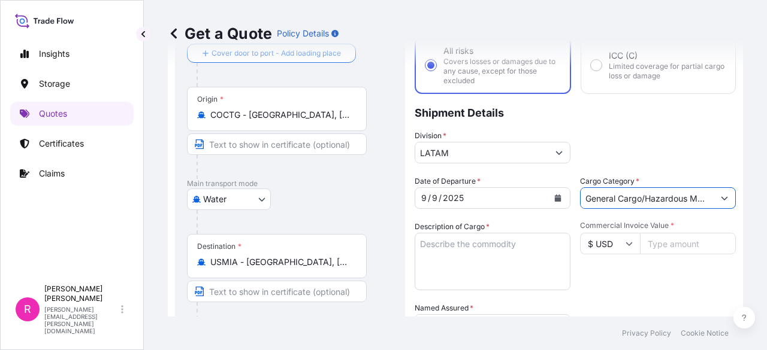
scroll to position [81, 0]
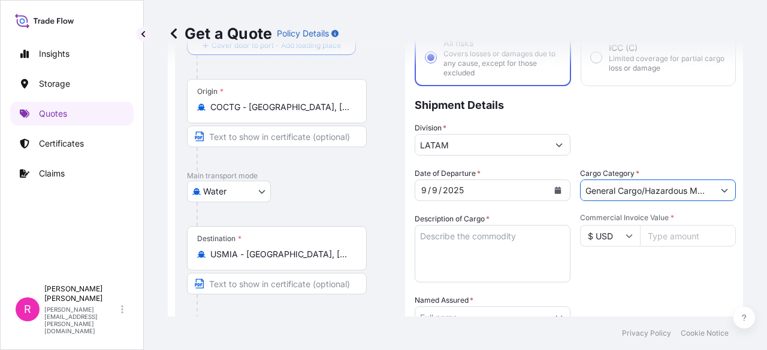
type input "General Cargo/Hazardous Material"
click at [494, 232] on textarea "Description of Cargo *" at bounding box center [493, 254] width 156 height 58
click at [66, 146] on p "Certificates" at bounding box center [61, 144] width 45 height 12
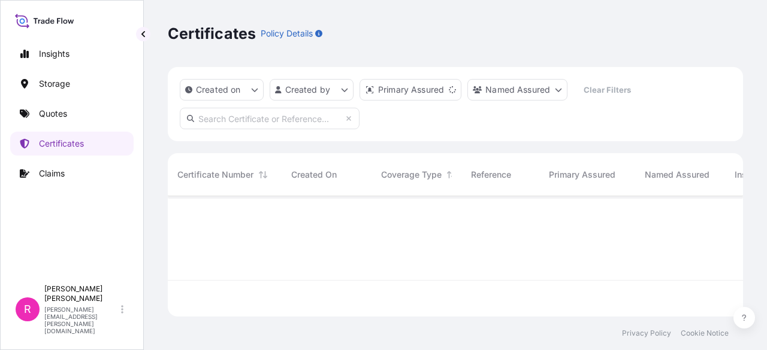
scroll to position [118, 565]
click at [263, 119] on input "text" at bounding box center [270, 119] width 180 height 22
paste input "CO4061154084"
type input "CO4061154084"
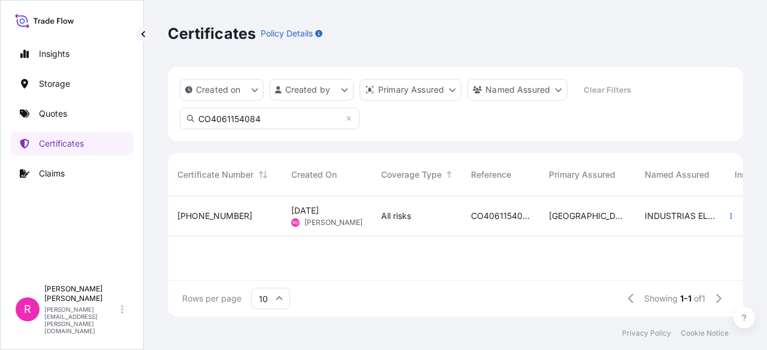
click at [280, 215] on div "[PHONE_NUMBER]" at bounding box center [225, 216] width 114 height 40
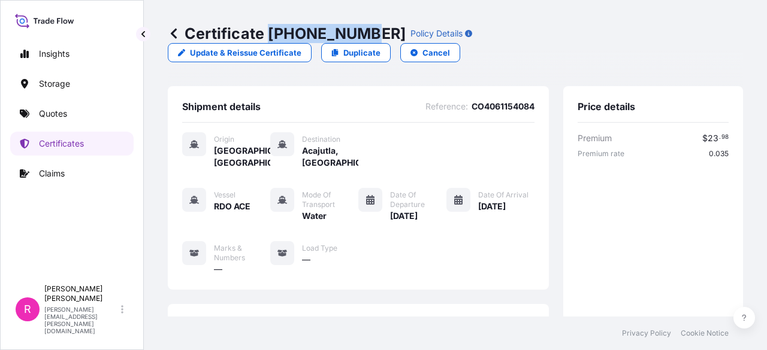
drag, startPoint x: 268, startPoint y: 38, endPoint x: 357, endPoint y: 31, distance: 89.6
click at [357, 31] on p "Certificate [PHONE_NUMBER]" at bounding box center [287, 33] width 238 height 19
copy p "[PHONE_NUMBER]"
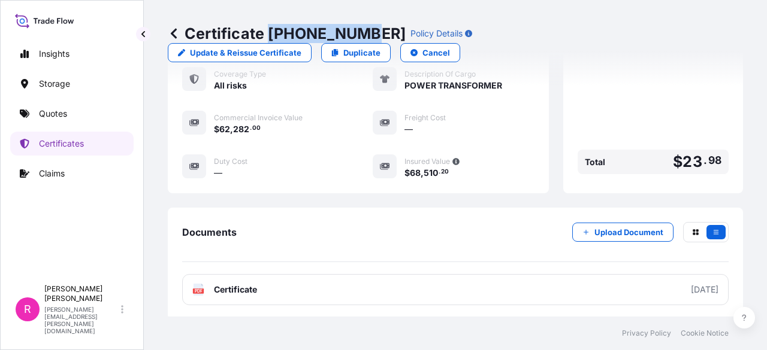
scroll to position [346, 0]
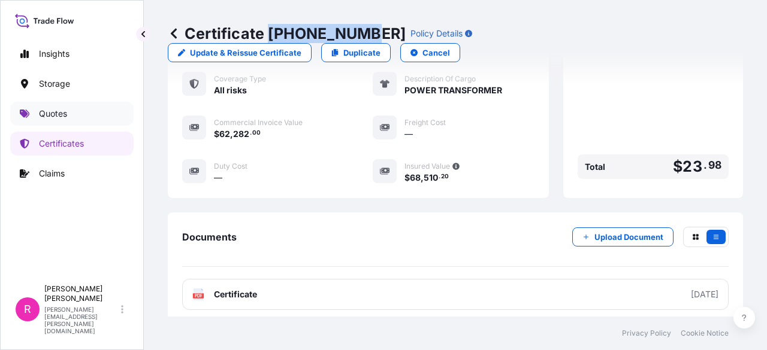
click at [79, 115] on link "Quotes" at bounding box center [71, 114] width 123 height 24
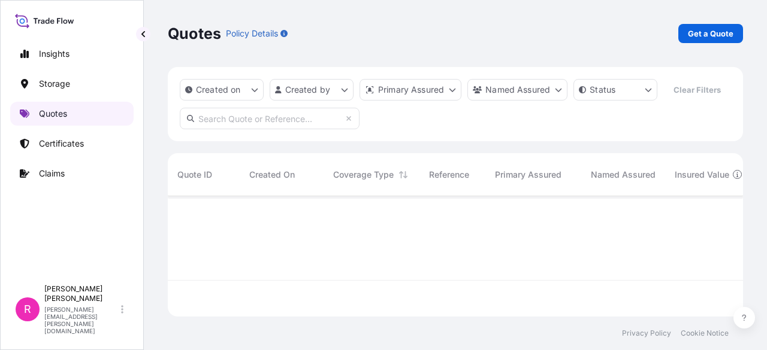
scroll to position [118, 565]
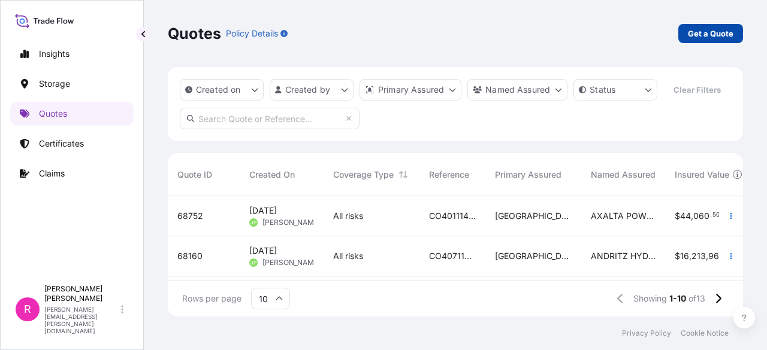
click at [695, 28] on p "Get a Quote" at bounding box center [711, 34] width 46 height 12
select select "Water"
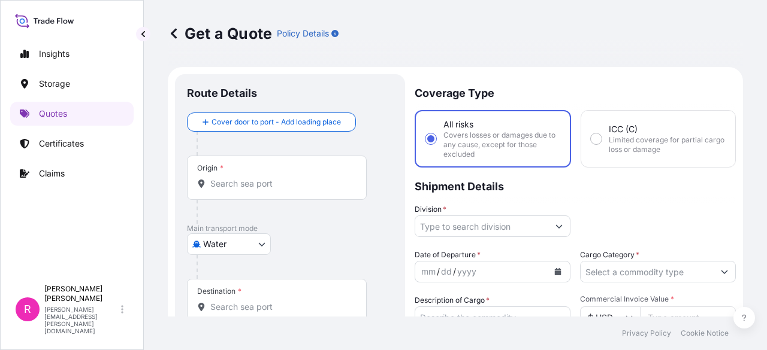
scroll to position [19, 0]
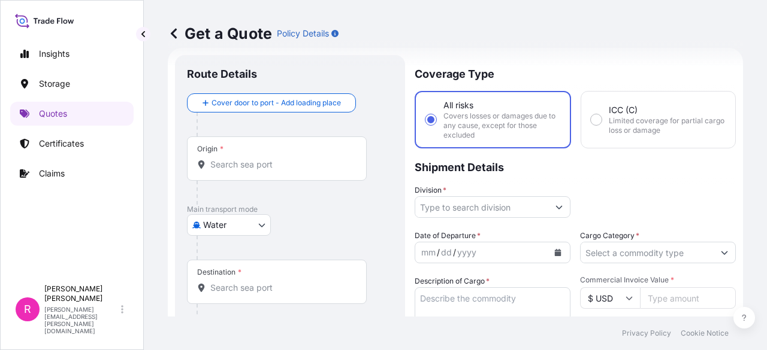
click at [316, 161] on input "Origin *" at bounding box center [280, 165] width 141 height 12
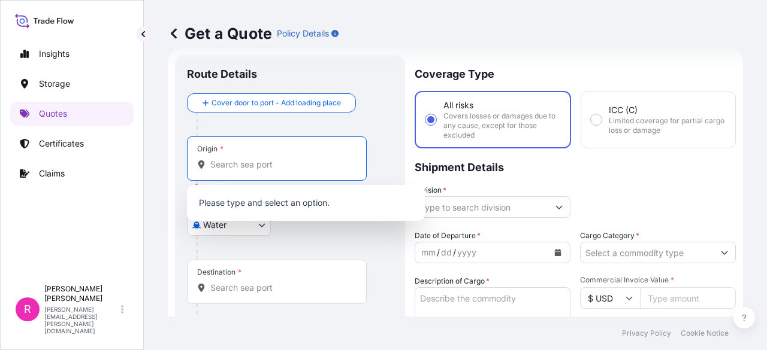
click at [253, 160] on input "Origin * Please select an origin" at bounding box center [280, 165] width 141 height 12
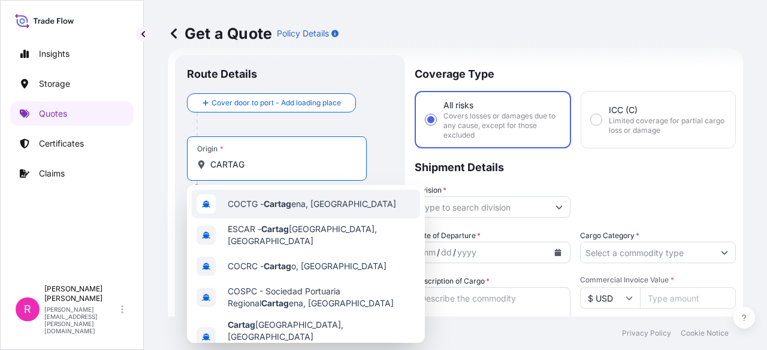
click at [255, 203] on span "COCTG - Cartag ena, [GEOGRAPHIC_DATA]" at bounding box center [312, 204] width 168 height 12
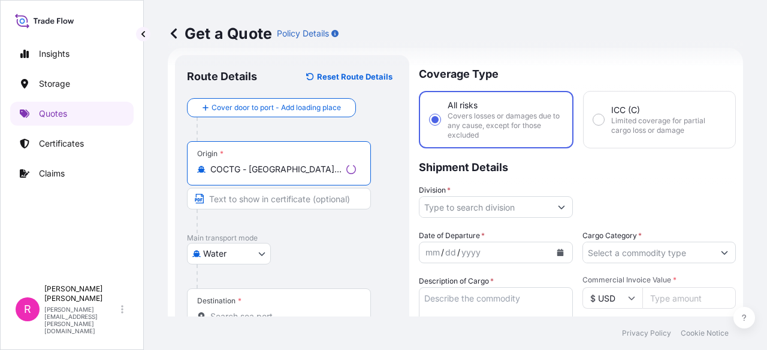
type input "COCTG - [GEOGRAPHIC_DATA], [GEOGRAPHIC_DATA]"
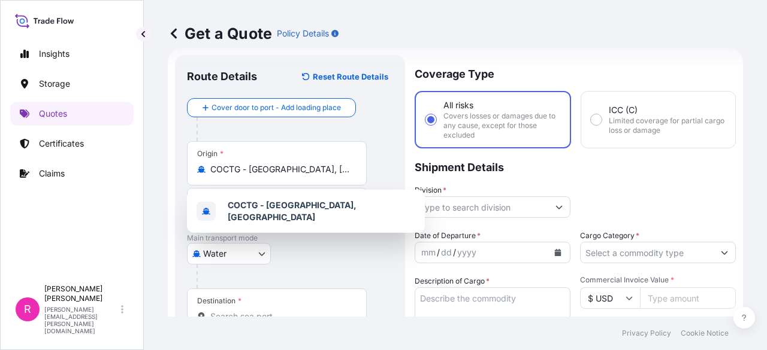
click at [255, 307] on div "Destination *" at bounding box center [277, 311] width 180 height 44
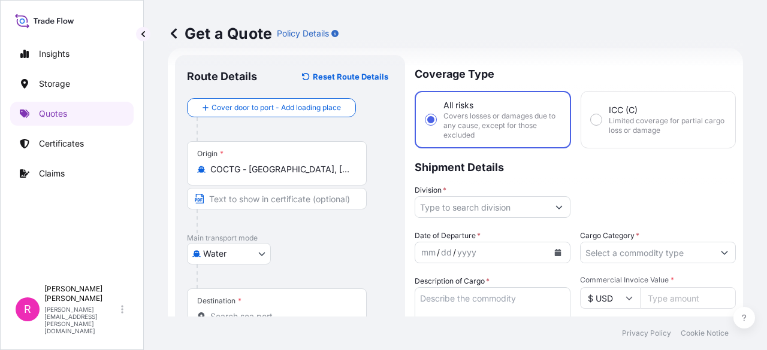
click at [255, 311] on input "Destination *" at bounding box center [280, 317] width 141 height 12
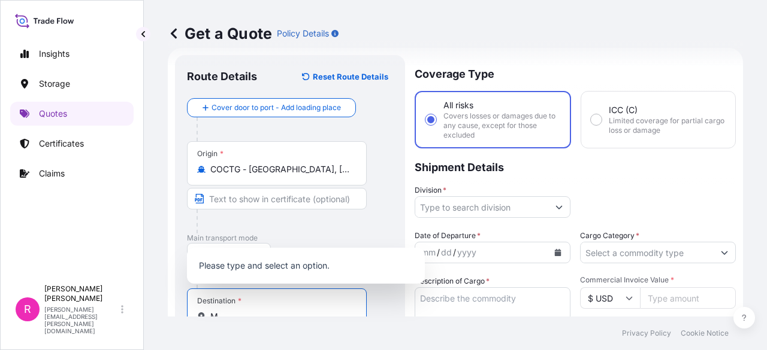
scroll to position [23, 0]
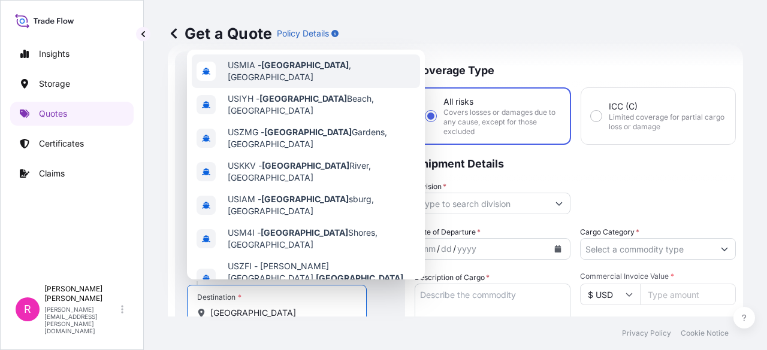
click at [312, 76] on div "USMIA - [GEOGRAPHIC_DATA] , [GEOGRAPHIC_DATA]" at bounding box center [306, 72] width 228 height 34
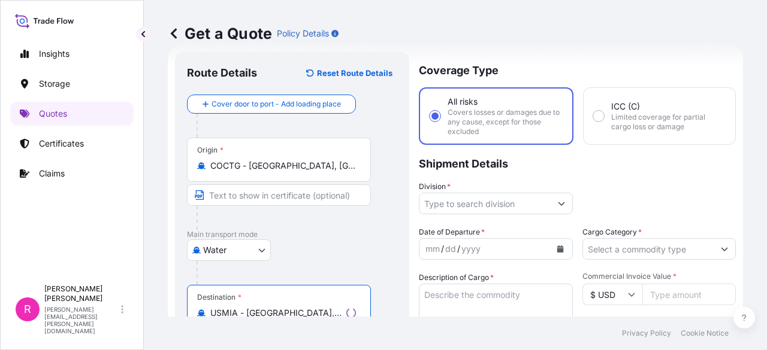
type input "USMIA - [GEOGRAPHIC_DATA], [GEOGRAPHIC_DATA]"
click at [455, 201] on input "Division *" at bounding box center [484, 204] width 131 height 22
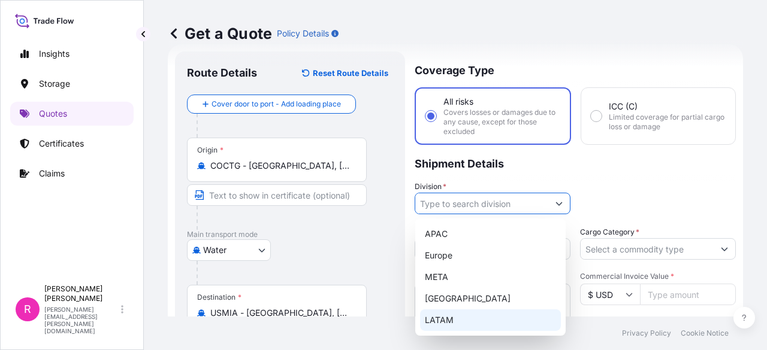
click at [446, 322] on div "LATAM" at bounding box center [490, 321] width 141 height 22
type input "LATAM"
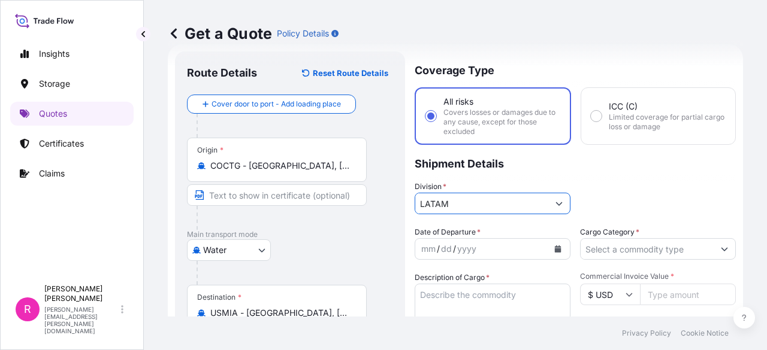
click at [548, 246] on button "Calendar" at bounding box center [557, 249] width 19 height 19
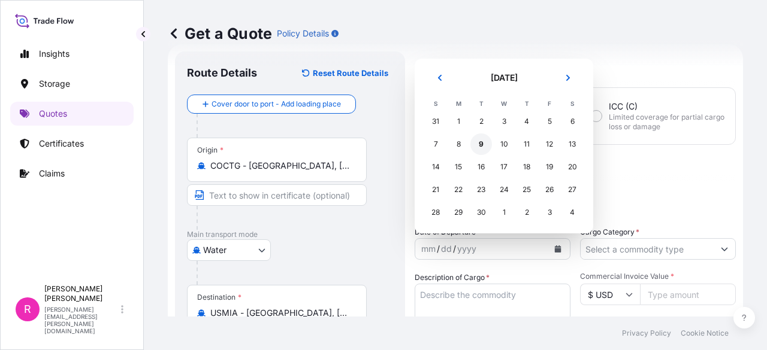
click at [488, 144] on div "9" at bounding box center [481, 145] width 22 height 22
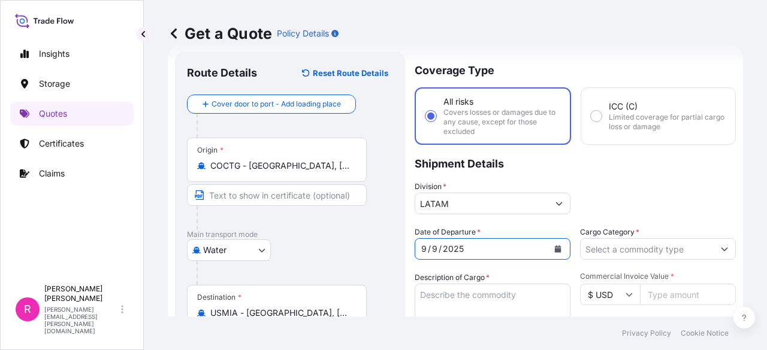
click at [635, 250] on input "Cargo Category *" at bounding box center [646, 249] width 133 height 22
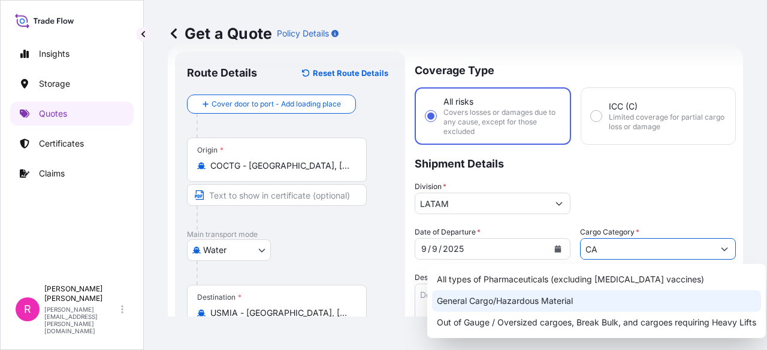
click at [549, 303] on div "General Cargo/Hazardous Material" at bounding box center [596, 302] width 329 height 22
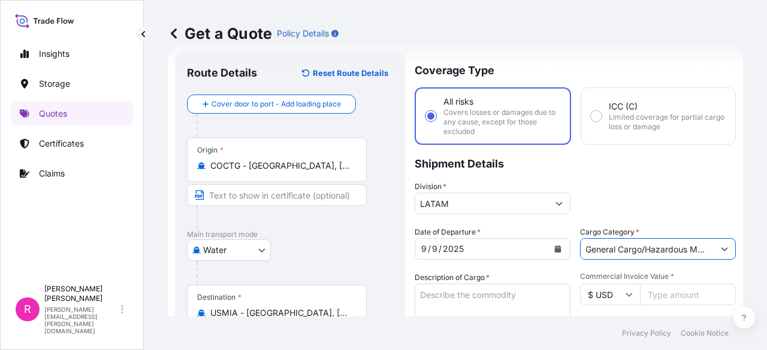
scroll to position [99, 0]
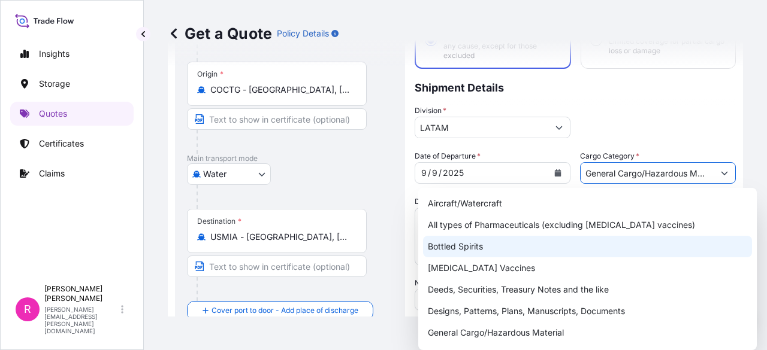
click at [507, 242] on div "Bottled Spirits" at bounding box center [587, 247] width 329 height 22
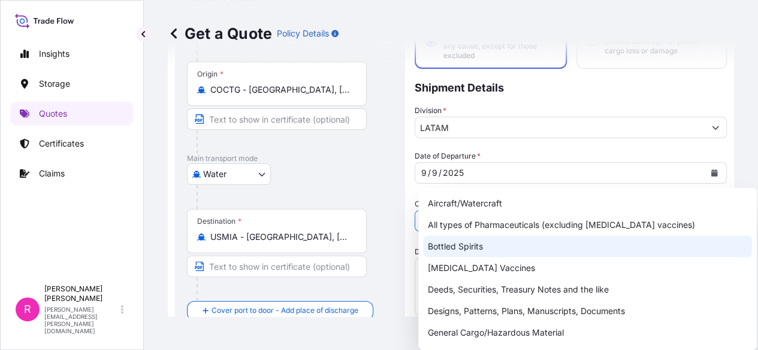
paste input "POWER TRANSFORMER"
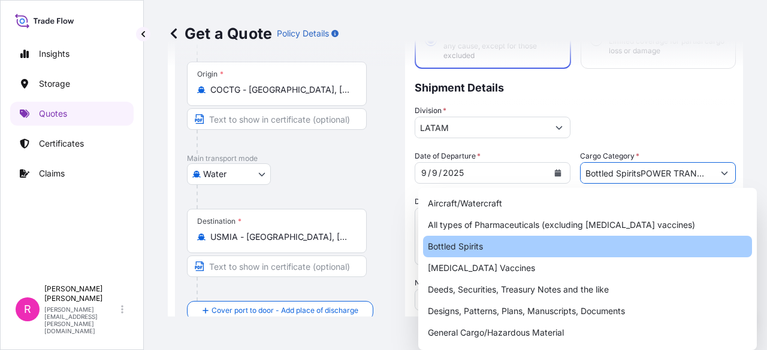
scroll to position [0, 32]
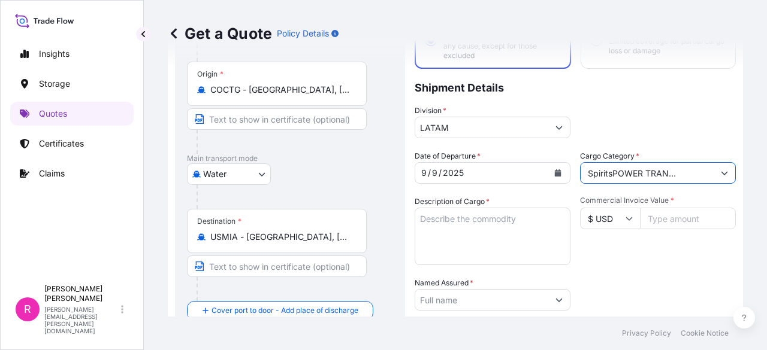
type input "Bottled Spirits"
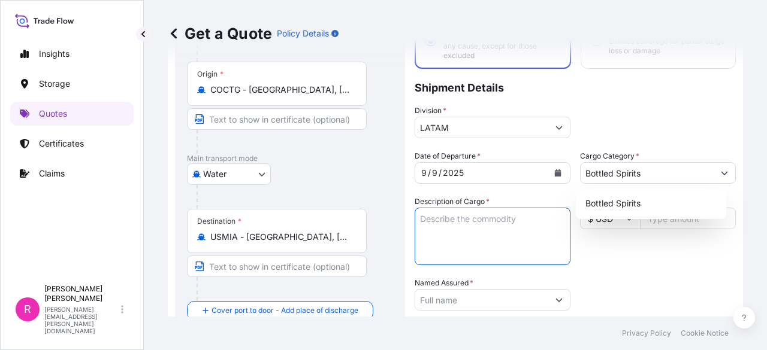
click at [494, 224] on textarea "Description of Cargo *" at bounding box center [493, 237] width 156 height 58
paste textarea "POWER TRANSFORMER"
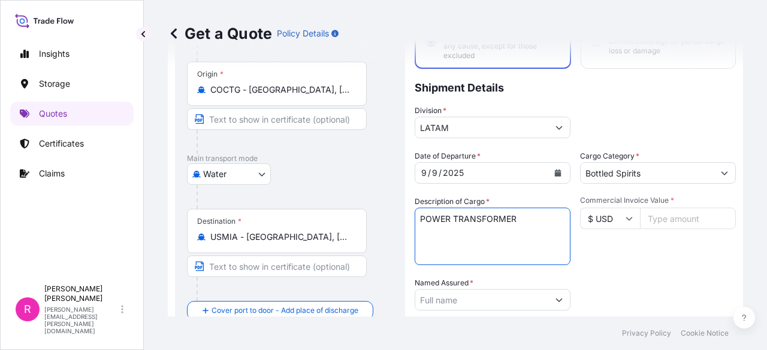
type textarea "POWER TRANSFORMER"
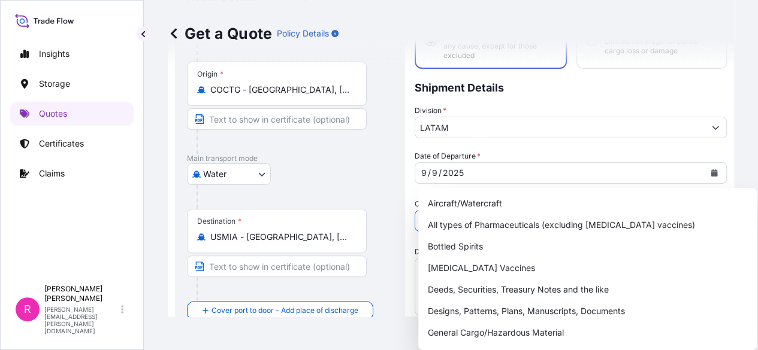
click at [651, 210] on input "Bottled Spirits" at bounding box center [559, 221] width 289 height 22
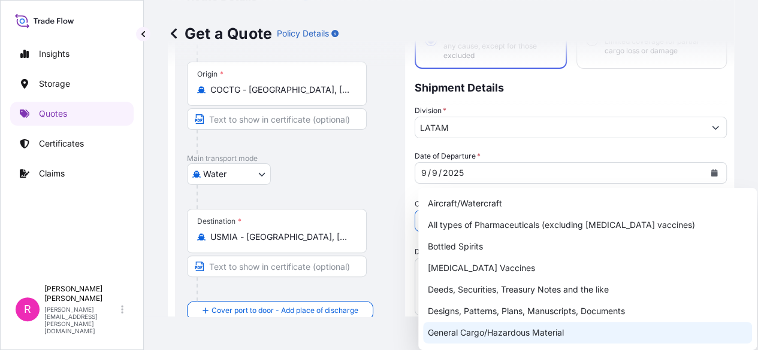
click at [474, 327] on div "General Cargo/Hazardous Material" at bounding box center [587, 333] width 329 height 22
type input "General Cargo/Hazardous Material"
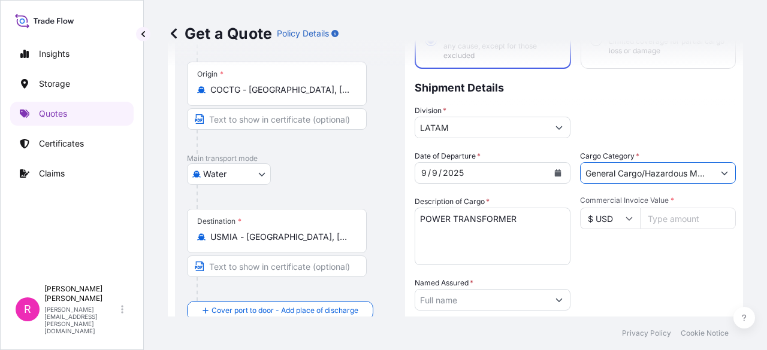
click at [667, 223] on input "Commercial Invoice Value *" at bounding box center [688, 219] width 96 height 22
click at [681, 210] on input "Commercial Invoice Value *" at bounding box center [688, 219] width 96 height 22
type input "80615"
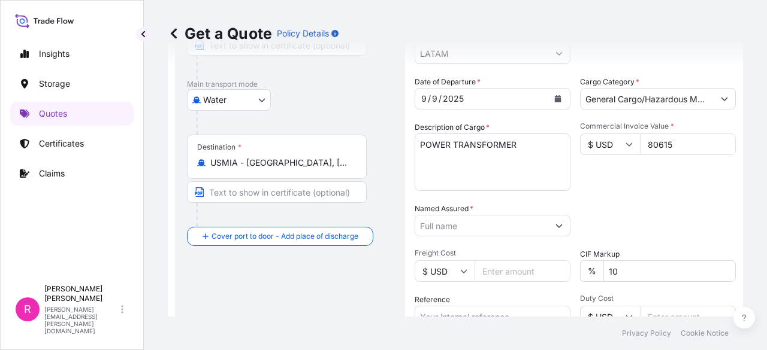
scroll to position [187, 0]
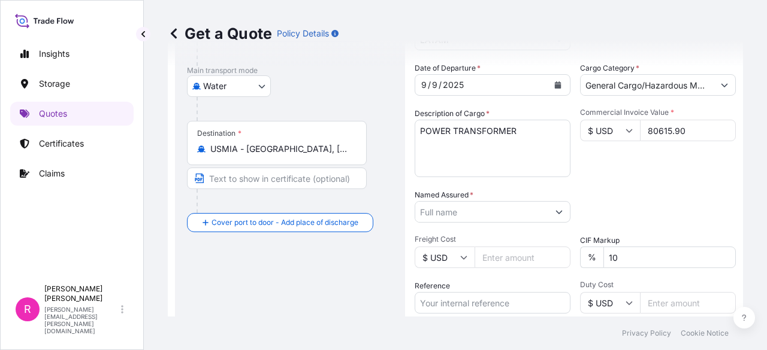
type input "80615.90"
click at [480, 222] on div "Date of Departure * [DATE] Cargo Category * General Cargo/Hazardous Material De…" at bounding box center [575, 210] width 321 height 297
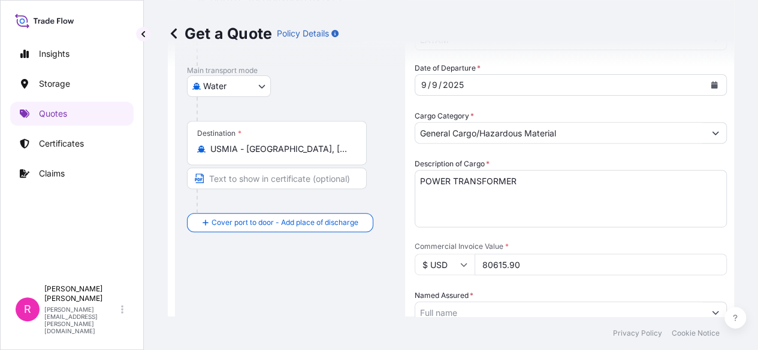
click at [482, 302] on input "Named Assured *" at bounding box center [559, 313] width 289 height 22
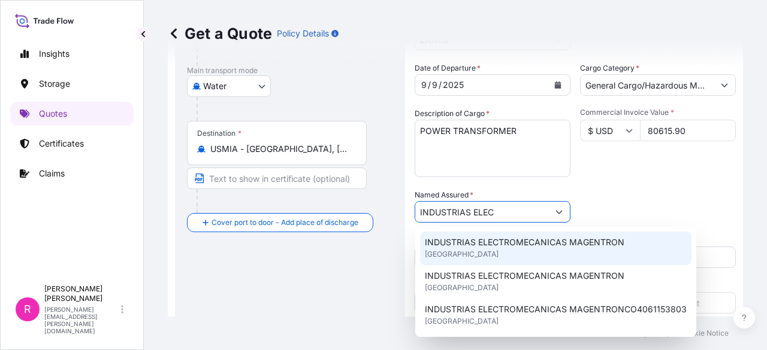
click at [490, 247] on span "INDUSTRIAS ELECTROMECANICAS MAGENTRON" at bounding box center [524, 243] width 199 height 12
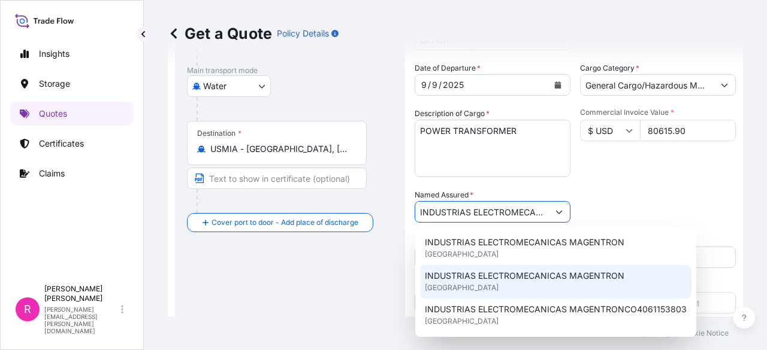
click at [458, 293] on div "INDUSTRIAS ELECTROMECANICAS MAGENTRON [GEOGRAPHIC_DATA]" at bounding box center [555, 282] width 271 height 34
paste input "CO4061154395"
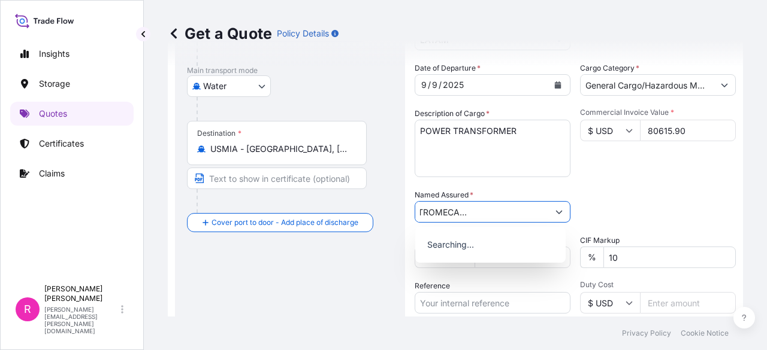
scroll to position [0, 78]
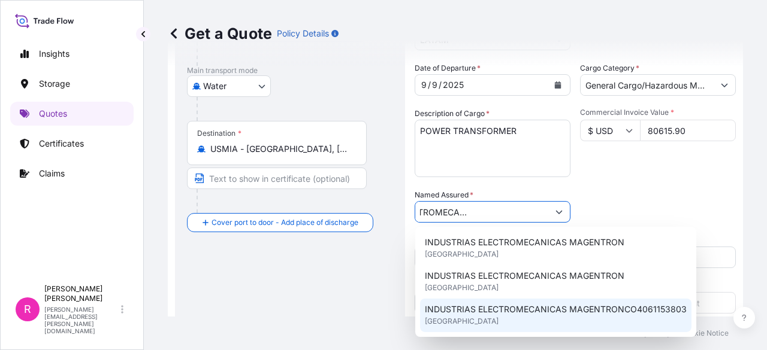
click at [471, 306] on span "INDUSTRIAS ELECTROMECANICAS MAGENTRONCO4061153803" at bounding box center [556, 310] width 262 height 12
type input "INDUSTRIAS ELECTROMECANICAS MAGENTRONCO4061153803"
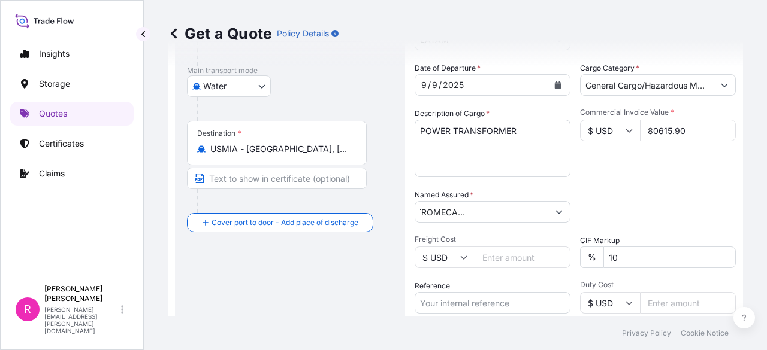
click at [595, 213] on div "Packing Category Type to search a container mode Please select a primary mode o…" at bounding box center [658, 206] width 156 height 34
click at [466, 311] on input "Reference" at bounding box center [493, 303] width 156 height 22
paste input "CO4061154395"
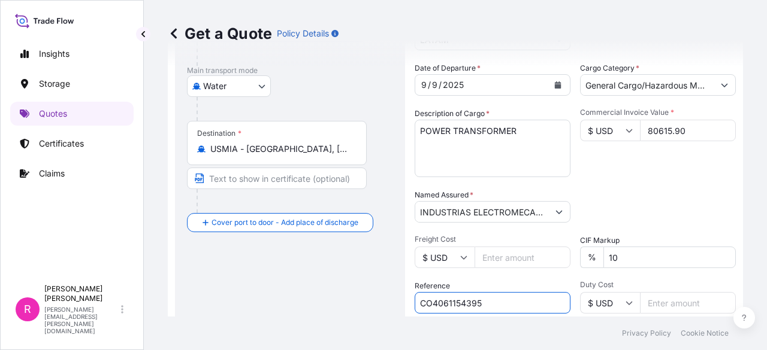
type input "CO4061154395"
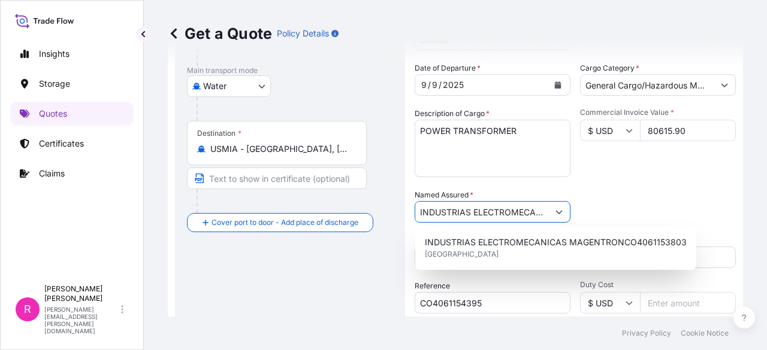
click at [476, 205] on input "INDUSTRIAS ELECTROMECANICAS MAGENTRONCO4061153803" at bounding box center [481, 212] width 133 height 22
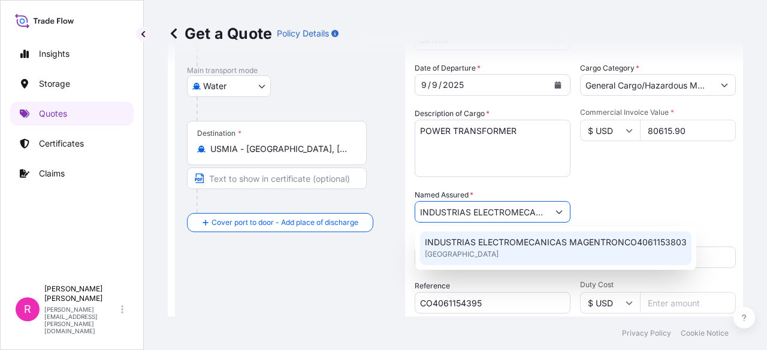
scroll to position [0, 139]
drag, startPoint x: 482, startPoint y: 213, endPoint x: 622, endPoint y: 213, distance: 139.6
click at [622, 213] on div "Date of Departure * [DATE] Cargo Category * General Cargo/Hazardous Material De…" at bounding box center [575, 210] width 321 height 297
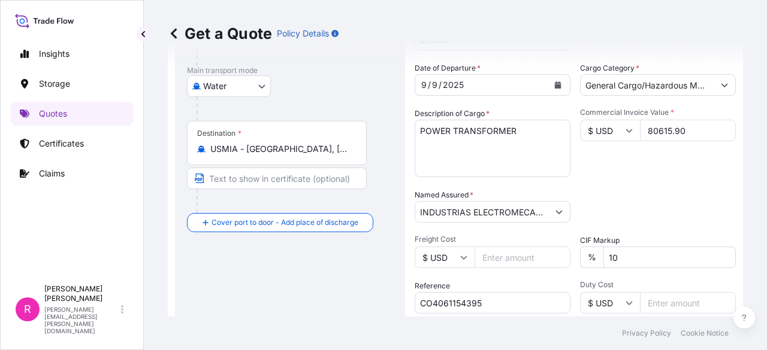
drag, startPoint x: 517, startPoint y: 250, endPoint x: 474, endPoint y: 208, distance: 59.7
click at [474, 208] on input "INDUSTRIAS ELECTROMECANICAS MAGENTRONCO4061153803" at bounding box center [481, 212] width 133 height 22
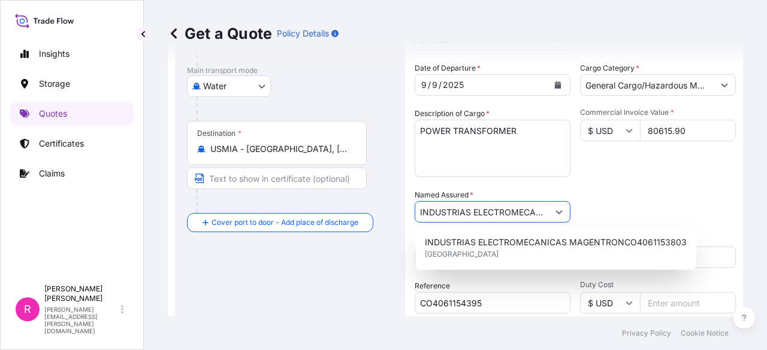
scroll to position [0, 139]
drag, startPoint x: 465, startPoint y: 210, endPoint x: 646, endPoint y: 209, distance: 180.9
click at [646, 209] on div "Date of Departure * [DATE] Cargo Category * General Cargo/Hazardous Material De…" at bounding box center [575, 210] width 321 height 297
click at [486, 208] on input "INDUSTRIAS ELECTROMECANICAS MAGENTRONCO4061153803" at bounding box center [481, 212] width 133 height 22
drag, startPoint x: 479, startPoint y: 211, endPoint x: 616, endPoint y: 211, distance: 137.2
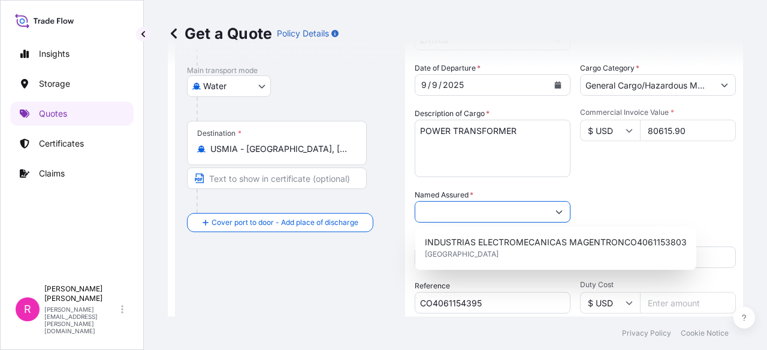
click at [616, 211] on div "Date of Departure * [DATE] Cargo Category * General Cargo/Hazardous Material De…" at bounding box center [575, 210] width 321 height 297
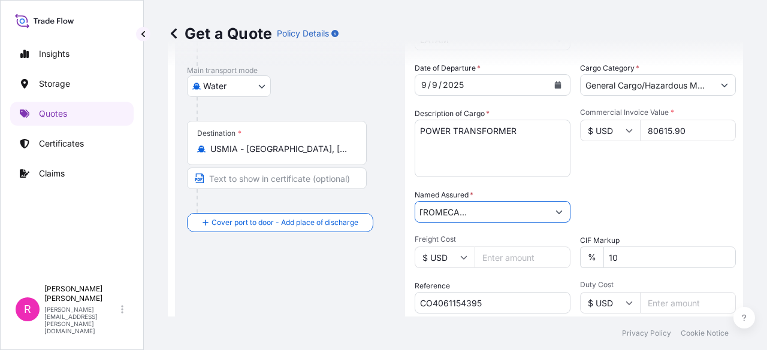
click at [557, 216] on button "Show suggestions" at bounding box center [559, 212] width 22 height 22
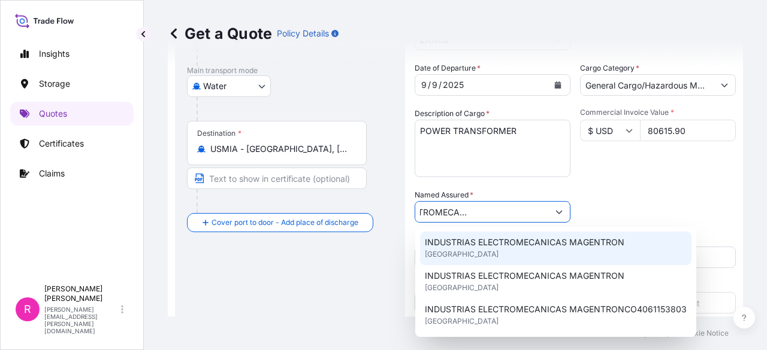
click at [533, 246] on span "INDUSTRIAS ELECTROMECANICAS MAGENTRON" at bounding box center [524, 243] width 199 height 12
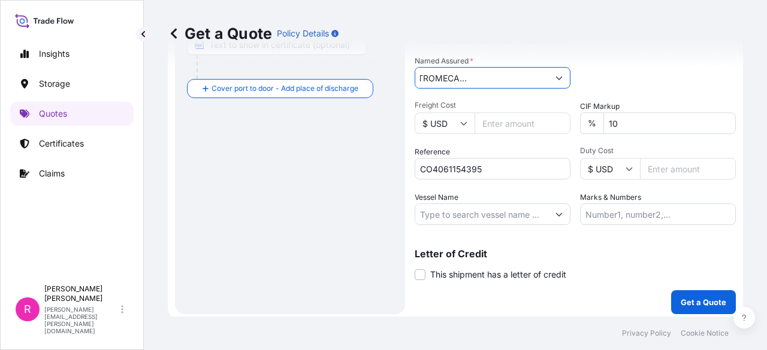
scroll to position [322, 0]
type input "INDUSTRIAS ELECTROMECANICAS MAGENTRON"
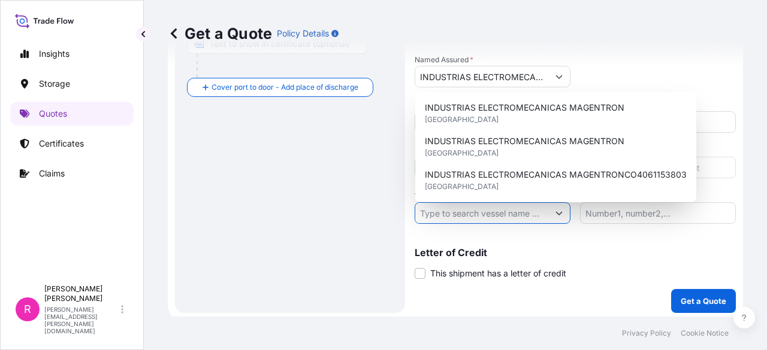
click at [469, 214] on input "Vessel Name" at bounding box center [481, 213] width 133 height 22
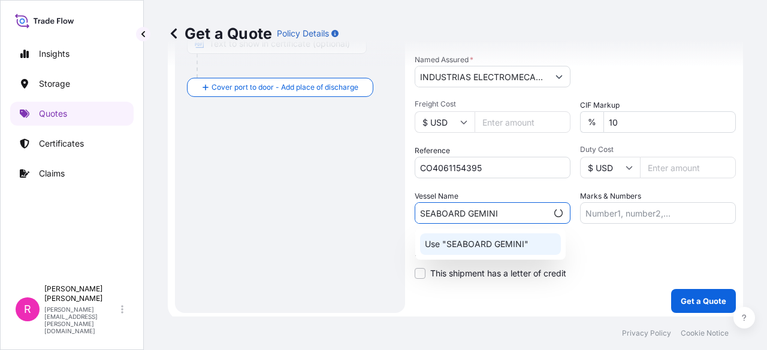
click at [509, 249] on p "Use "SEABOARD GEMINI"" at bounding box center [477, 244] width 104 height 12
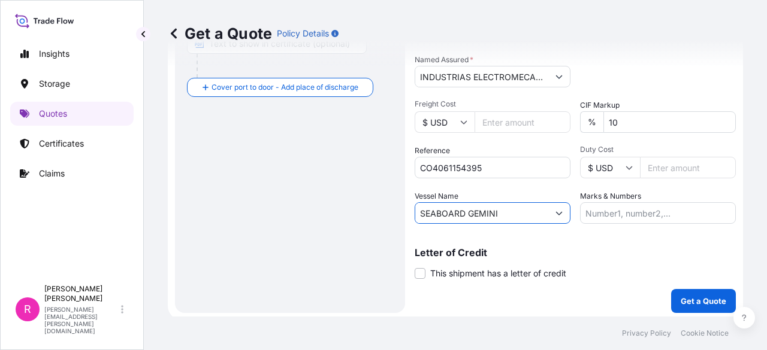
drag, startPoint x: 512, startPoint y: 211, endPoint x: 447, endPoint y: 219, distance: 65.7
click at [447, 219] on input "SEABOARD GEMINI" at bounding box center [481, 213] width 133 height 22
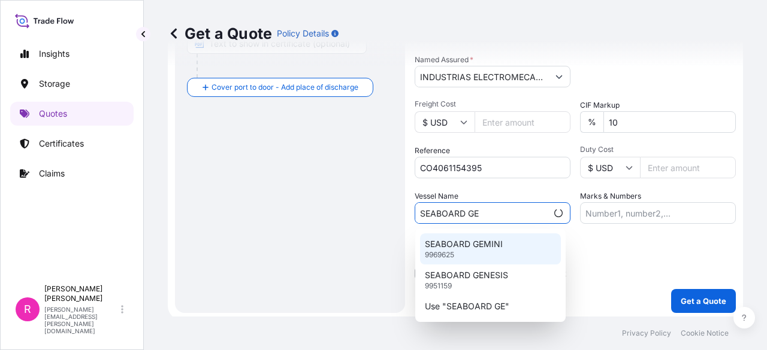
click at [513, 237] on div "SEABOARD GEMINI 9969625" at bounding box center [490, 249] width 141 height 31
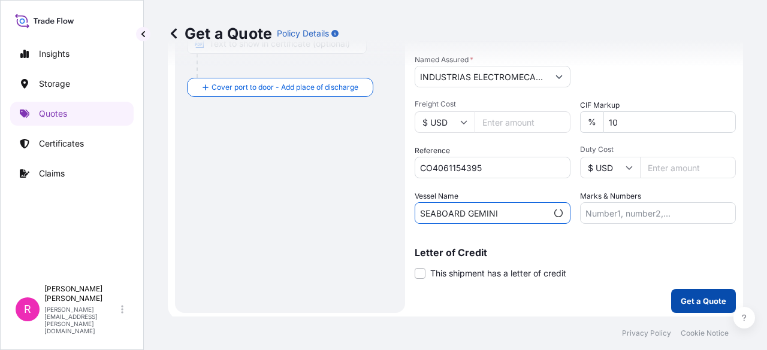
type input "SEABOARD GEMINI"
click at [682, 305] on p "Get a Quote" at bounding box center [704, 301] width 46 height 12
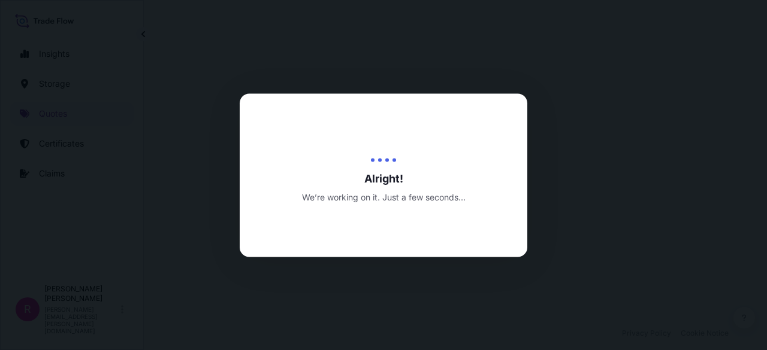
scroll to position [594, 0]
select select "Water"
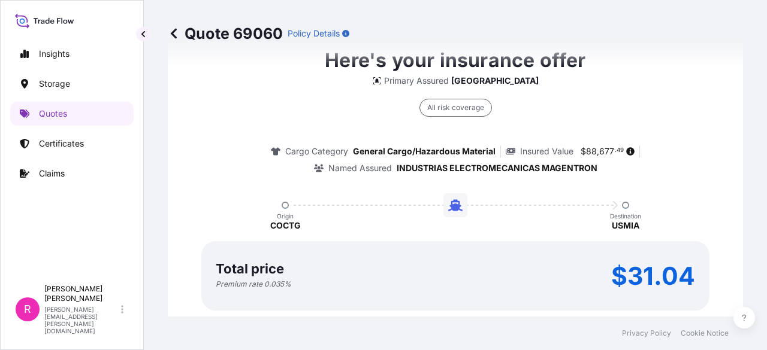
scroll to position [1915, 0]
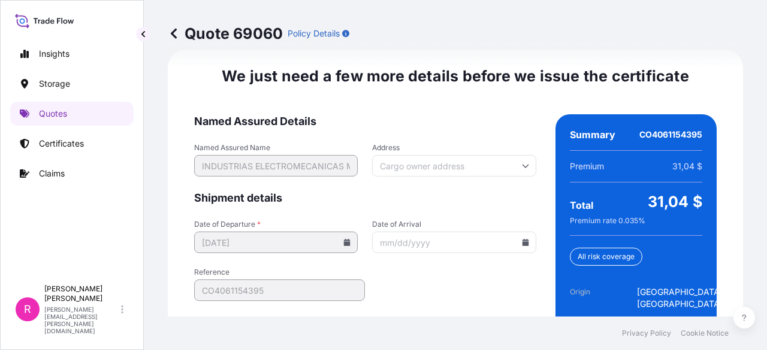
click at [507, 241] on input "Date of Arrival" at bounding box center [454, 243] width 164 height 22
click at [522, 242] on icon at bounding box center [525, 242] width 7 height 7
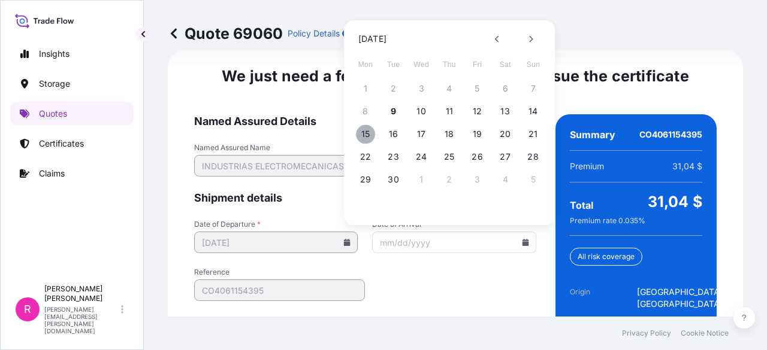
click at [361, 136] on button "15" at bounding box center [365, 134] width 19 height 19
type input "[DATE]"
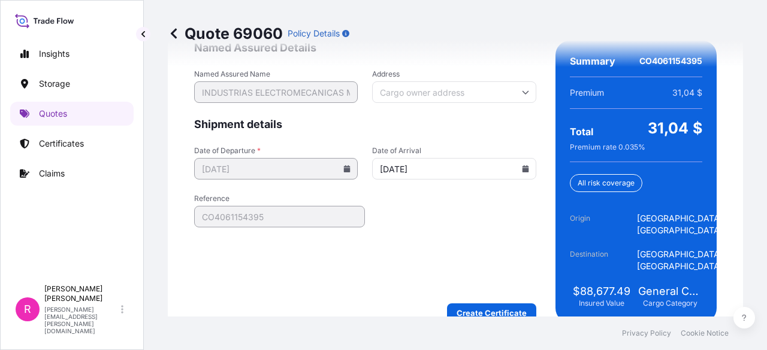
scroll to position [2008, 0]
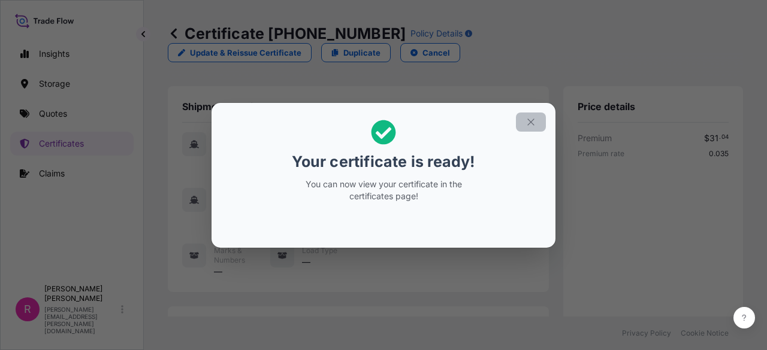
click at [536, 123] on icon "button" at bounding box center [530, 122] width 11 height 11
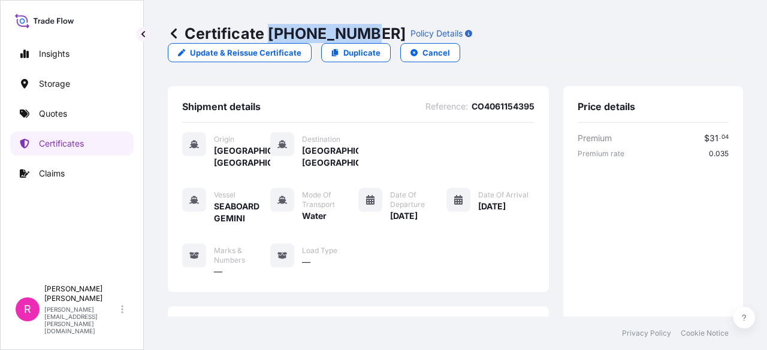
drag, startPoint x: 268, startPoint y: 32, endPoint x: 356, endPoint y: 34, distance: 87.5
click at [356, 34] on p "Certificate [PHONE_NUMBER]" at bounding box center [287, 33] width 238 height 19
copy p "[PHONE_NUMBER]"
click at [76, 107] on link "Quotes" at bounding box center [71, 114] width 123 height 24
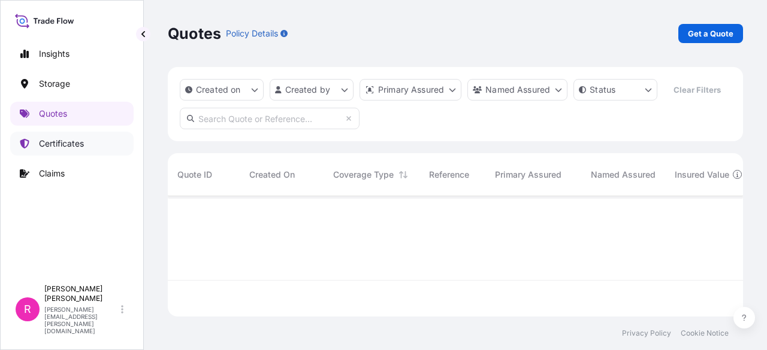
scroll to position [118, 565]
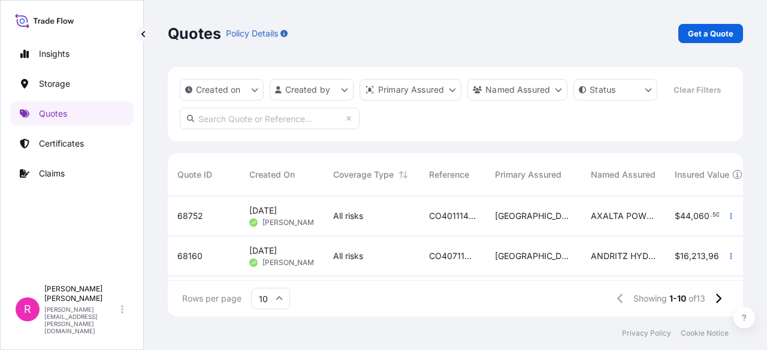
click at [679, 37] on link "Get a Quote" at bounding box center [710, 33] width 65 height 19
select select "Water"
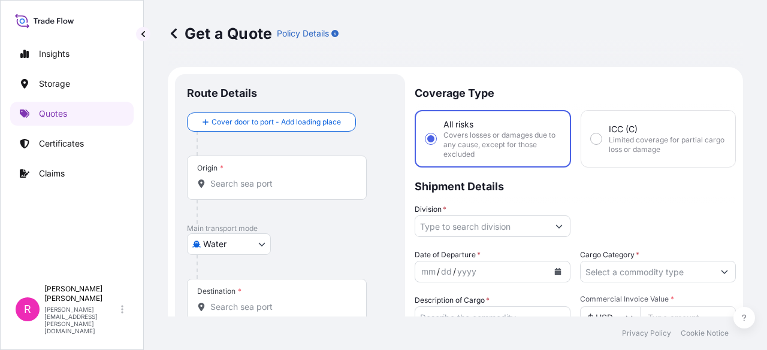
scroll to position [19, 0]
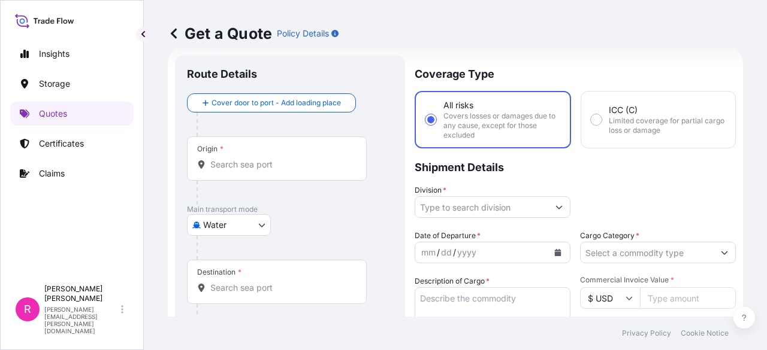
click at [268, 174] on div "Origin *" at bounding box center [277, 159] width 180 height 44
click at [268, 171] on input "Origin *" at bounding box center [280, 165] width 141 height 12
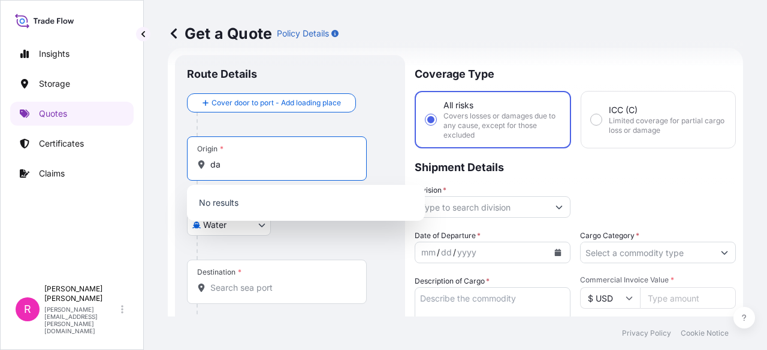
type input "d"
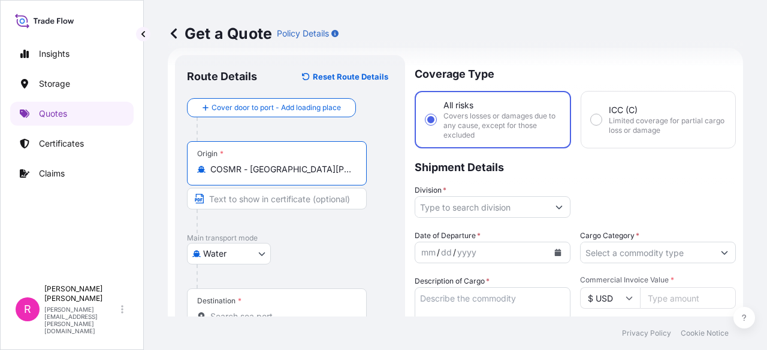
type input "COSMR - [GEOGRAPHIC_DATA][PERSON_NAME], [GEOGRAPHIC_DATA]"
click at [251, 312] on input "Destination *" at bounding box center [280, 317] width 141 height 12
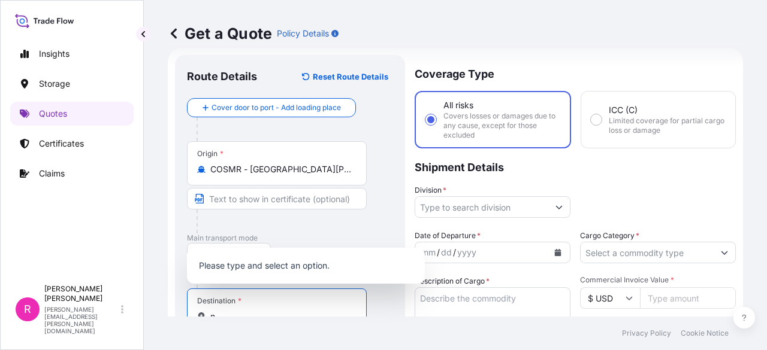
scroll to position [23, 0]
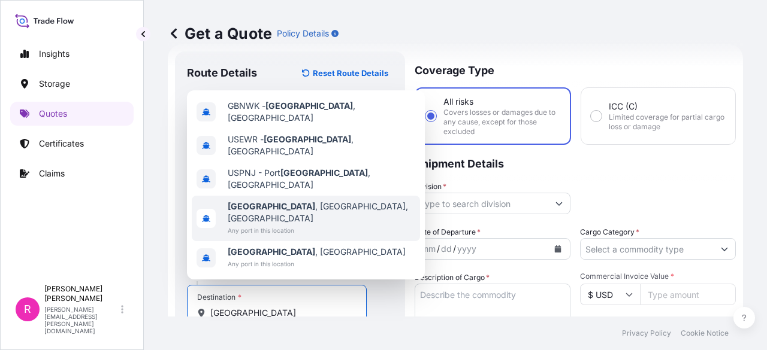
click at [285, 223] on span "[GEOGRAPHIC_DATA] , [GEOGRAPHIC_DATA], [GEOGRAPHIC_DATA]" at bounding box center [321, 213] width 187 height 24
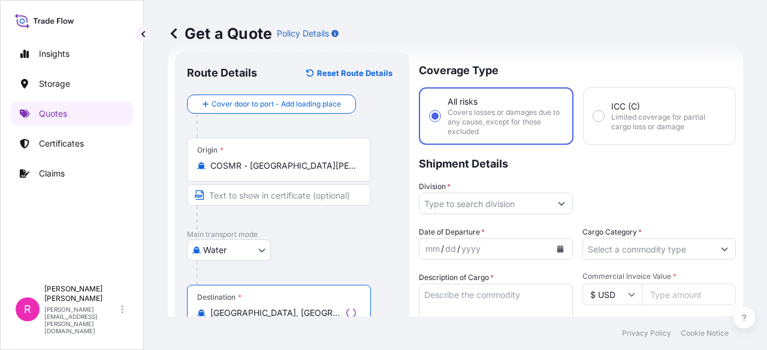
type input "[GEOGRAPHIC_DATA], [GEOGRAPHIC_DATA], [GEOGRAPHIC_DATA]"
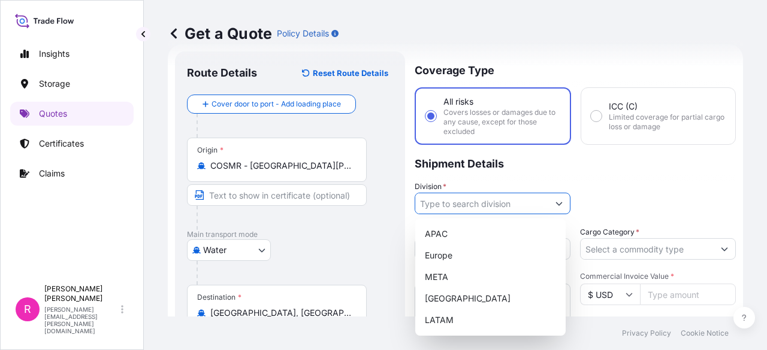
click at [471, 202] on input "Division *" at bounding box center [481, 204] width 133 height 22
click at [461, 318] on div "LATAM" at bounding box center [490, 321] width 141 height 22
type input "LATAM"
click at [468, 326] on div "LATAM" at bounding box center [490, 321] width 141 height 22
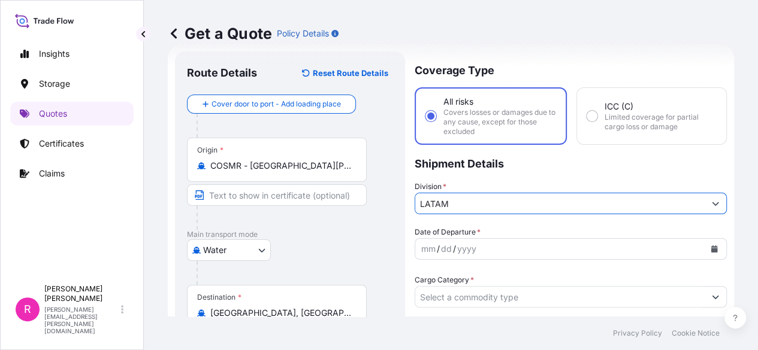
click at [648, 286] on input "Cargo Category *" at bounding box center [559, 297] width 289 height 22
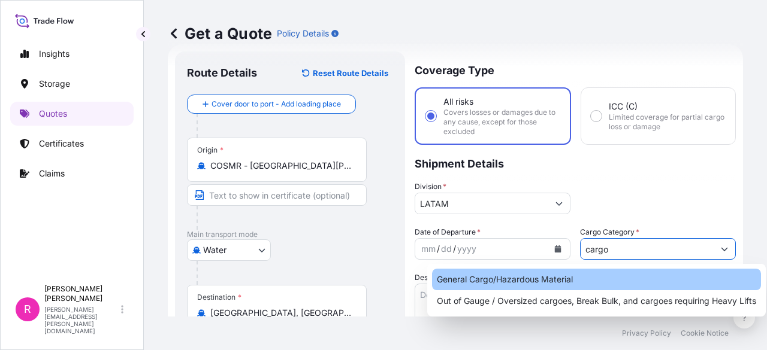
click at [574, 283] on div "General Cargo/Hazardous Material" at bounding box center [596, 280] width 329 height 22
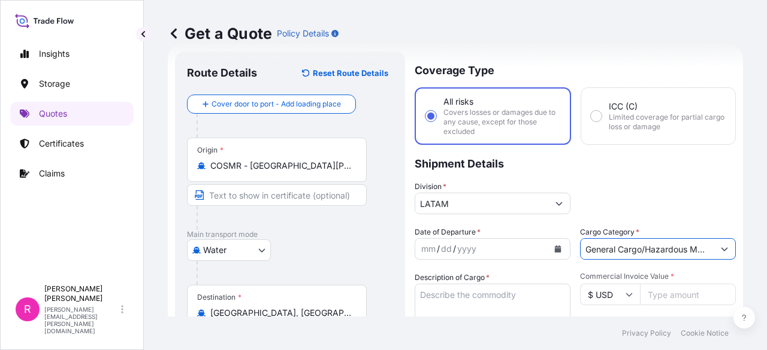
type input "General Cargo/Hazardous Material"
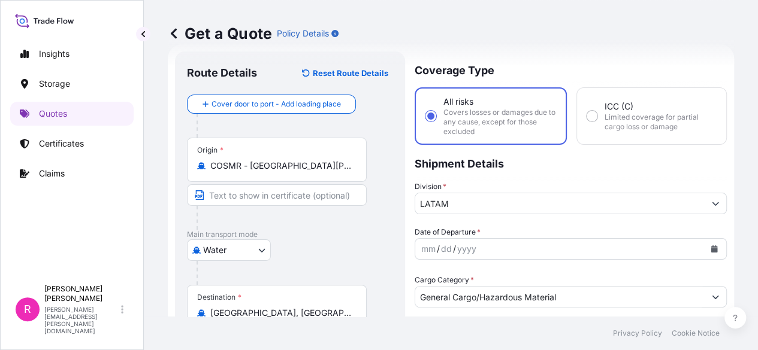
click at [710, 246] on icon "Calendar" at bounding box center [713, 249] width 7 height 7
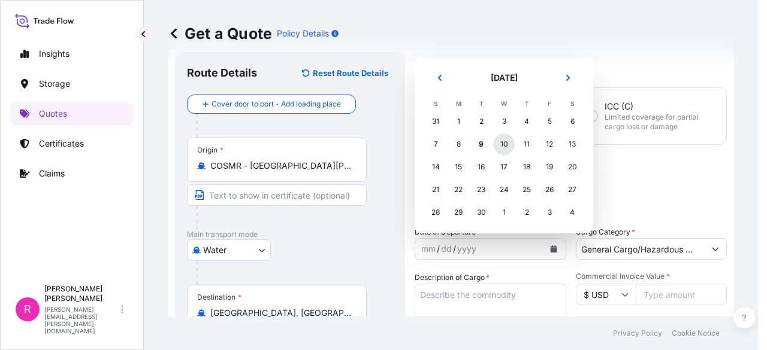
click at [494, 146] on div "10" at bounding box center [504, 145] width 22 height 22
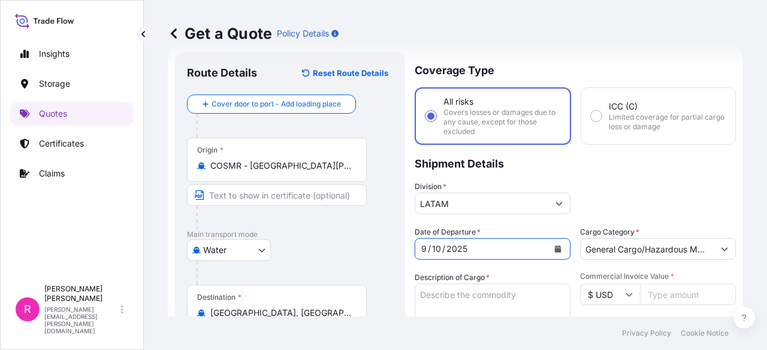
click at [508, 304] on textarea "Description of Cargo *" at bounding box center [493, 313] width 156 height 58
click at [496, 298] on textarea "Description of Cargo *" at bounding box center [493, 313] width 156 height 58
paste textarea "POWER TRANSFORMER"
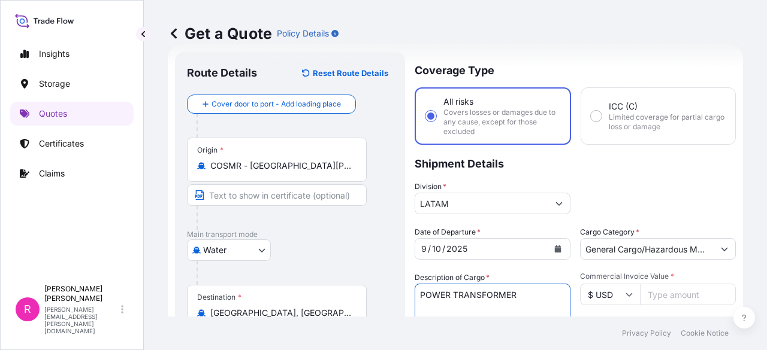
type textarea "POWER TRANSFORMER"
click at [665, 296] on input "Commercial Invoice Value *" at bounding box center [688, 295] width 96 height 22
type input "154"
type input "154.0"
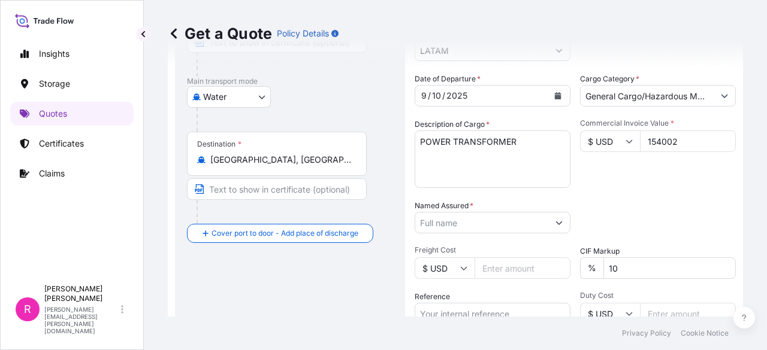
scroll to position [180, 0]
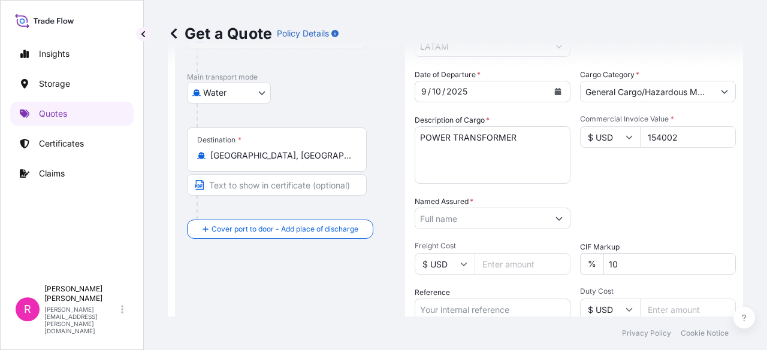
type input "154002"
click at [501, 232] on div "Date of Departure * [DATE] Cargo Category * General Cargo/Hazardous Material De…" at bounding box center [575, 217] width 321 height 297
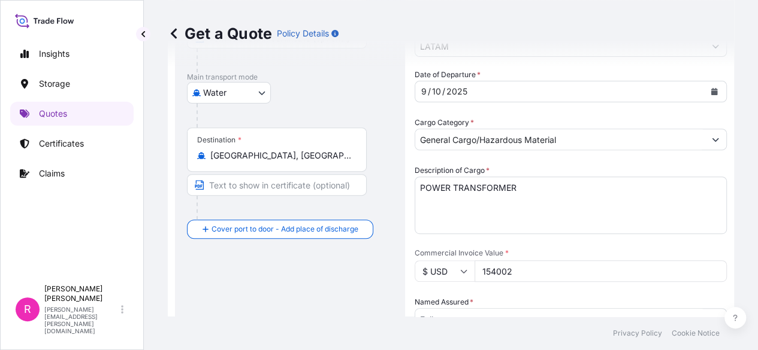
click at [493, 309] on input "Named Assured *" at bounding box center [559, 320] width 289 height 22
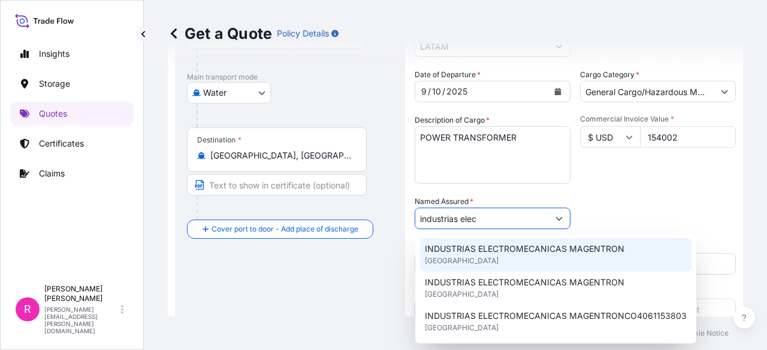
click at [468, 249] on span "INDUSTRIAS ELECTROMECANICAS MAGENTRON" at bounding box center [524, 249] width 199 height 12
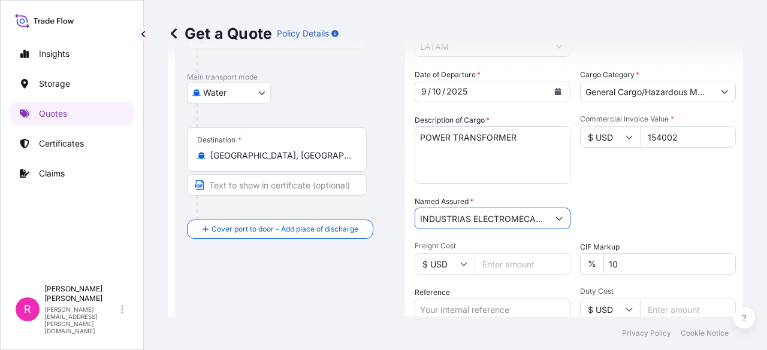
type input "INDUSTRIAS ELECTROMECANICAS MAGENTRON"
click at [465, 306] on input "Reference" at bounding box center [493, 310] width 156 height 22
paste input "CO4061154486"
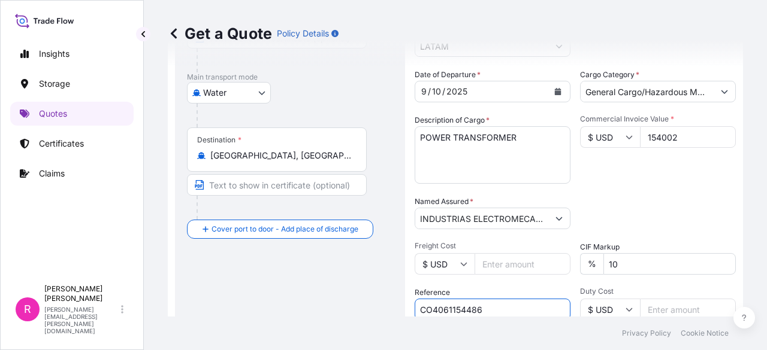
type input "CO4061154486"
click at [502, 223] on input "INDUSTRIAS ELECTROMECANICAS MAGENTRON" at bounding box center [481, 219] width 133 height 22
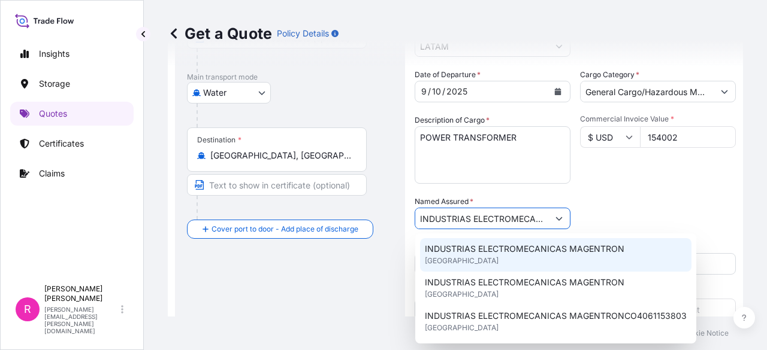
click at [571, 258] on div "INDUSTRIAS ELECTROMECANICAS MAGENTRON [GEOGRAPHIC_DATA]" at bounding box center [555, 255] width 271 height 34
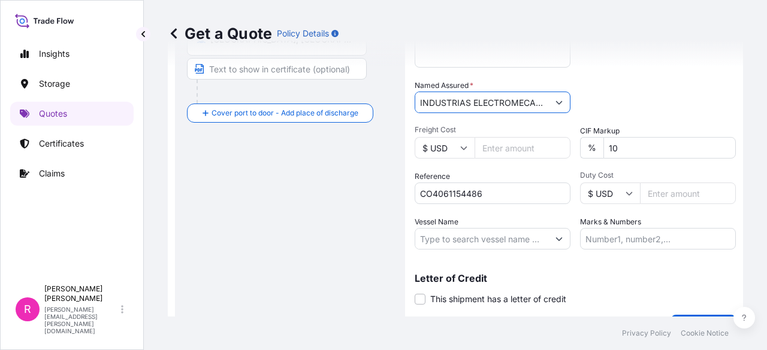
scroll to position [320, 0]
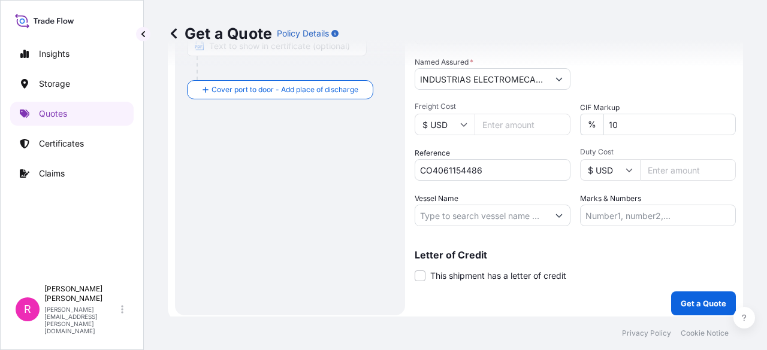
click at [479, 229] on div "Coverage Type All risks Covers losses or damages due to any cause, except for t…" at bounding box center [575, 34] width 321 height 561
click at [483, 217] on input "Vessel Name" at bounding box center [481, 216] width 133 height 22
click at [467, 216] on input "Vessel Name" at bounding box center [481, 216] width 133 height 22
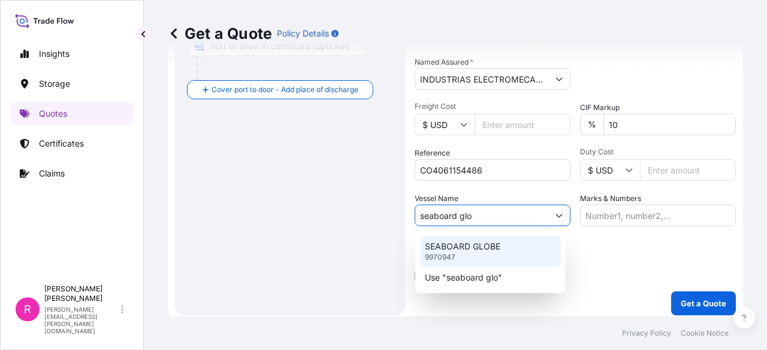
click at [481, 245] on p "SEABOARD GLOBE" at bounding box center [462, 247] width 75 height 12
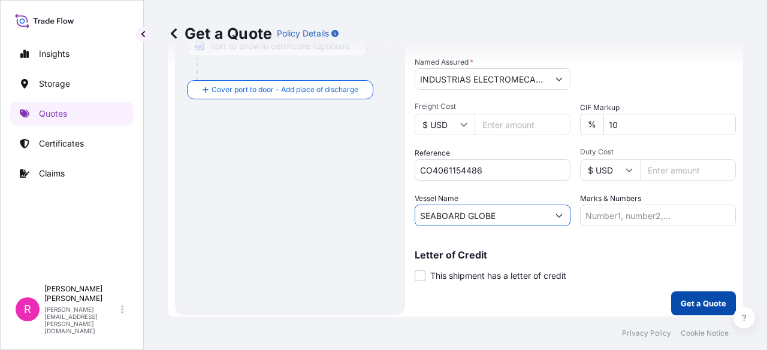
type input "SEABOARD GLOBE"
click at [681, 298] on p "Get a Quote" at bounding box center [704, 304] width 46 height 12
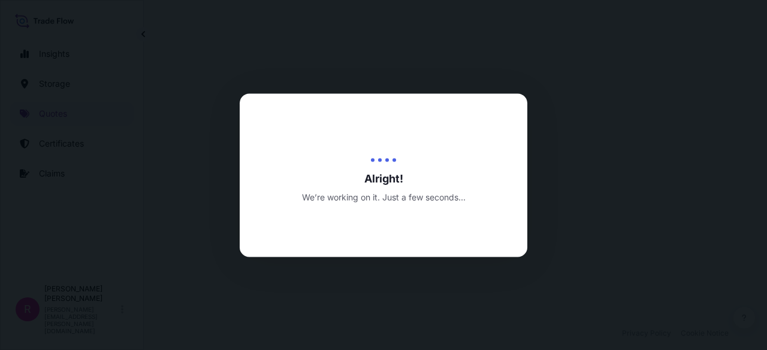
select select "Water"
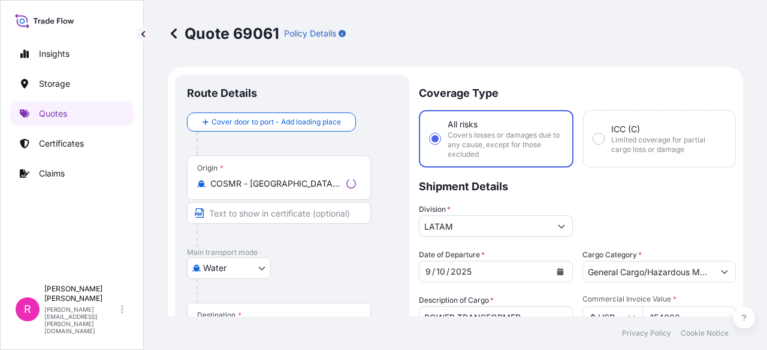
scroll to position [594, 0]
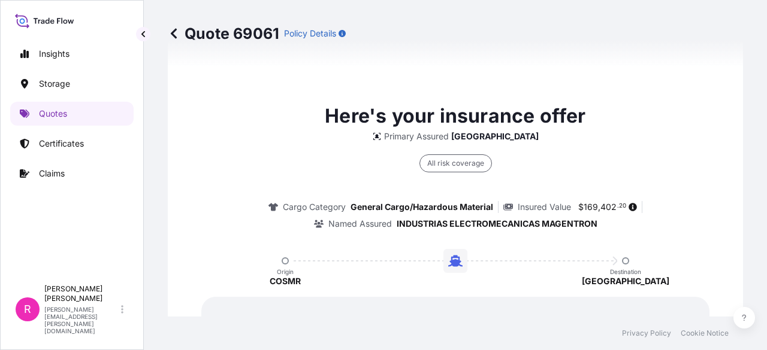
scroll to position [1915, 0]
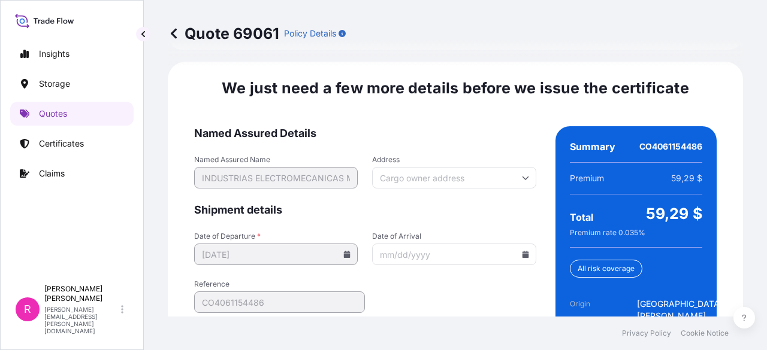
click at [514, 244] on input "Date of Arrival" at bounding box center [454, 255] width 164 height 22
click at [522, 251] on icon at bounding box center [525, 254] width 7 height 7
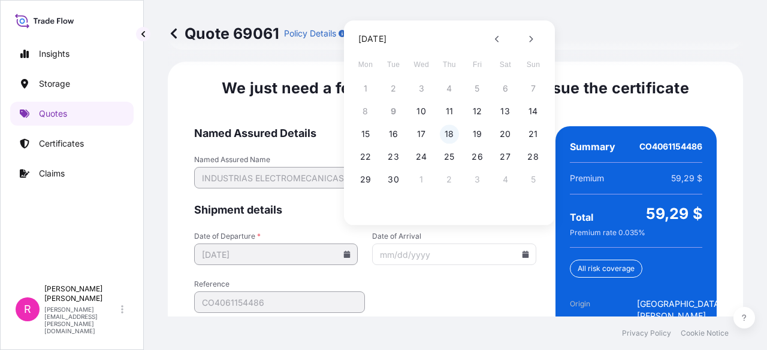
click at [450, 140] on button "18" at bounding box center [449, 134] width 19 height 19
type input "[DATE]"
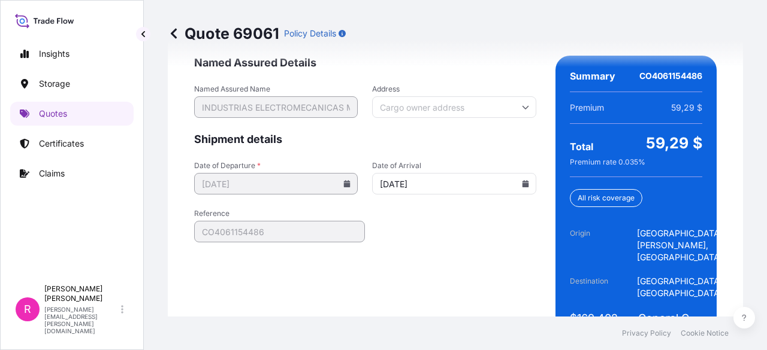
scroll to position [2008, 0]
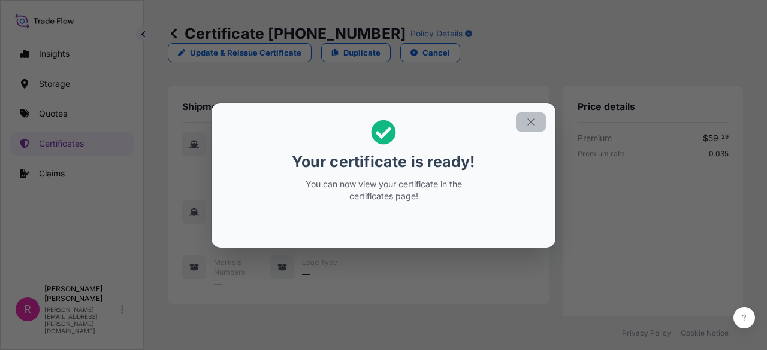
click at [531, 125] on icon "button" at bounding box center [530, 122] width 11 height 11
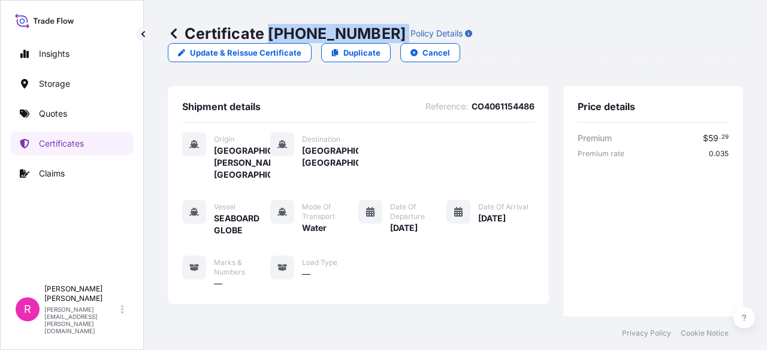
drag, startPoint x: 268, startPoint y: 35, endPoint x: 362, endPoint y: 35, distance: 93.5
click at [362, 35] on div "Certificate [PHONE_NUMBER] Policy Details" at bounding box center [320, 33] width 304 height 19
copy p "[PHONE_NUMBER]"
click at [351, 159] on span "[GEOGRAPHIC_DATA], [GEOGRAPHIC_DATA]" at bounding box center [330, 157] width 56 height 24
